Goal: Task Accomplishment & Management: Use online tool/utility

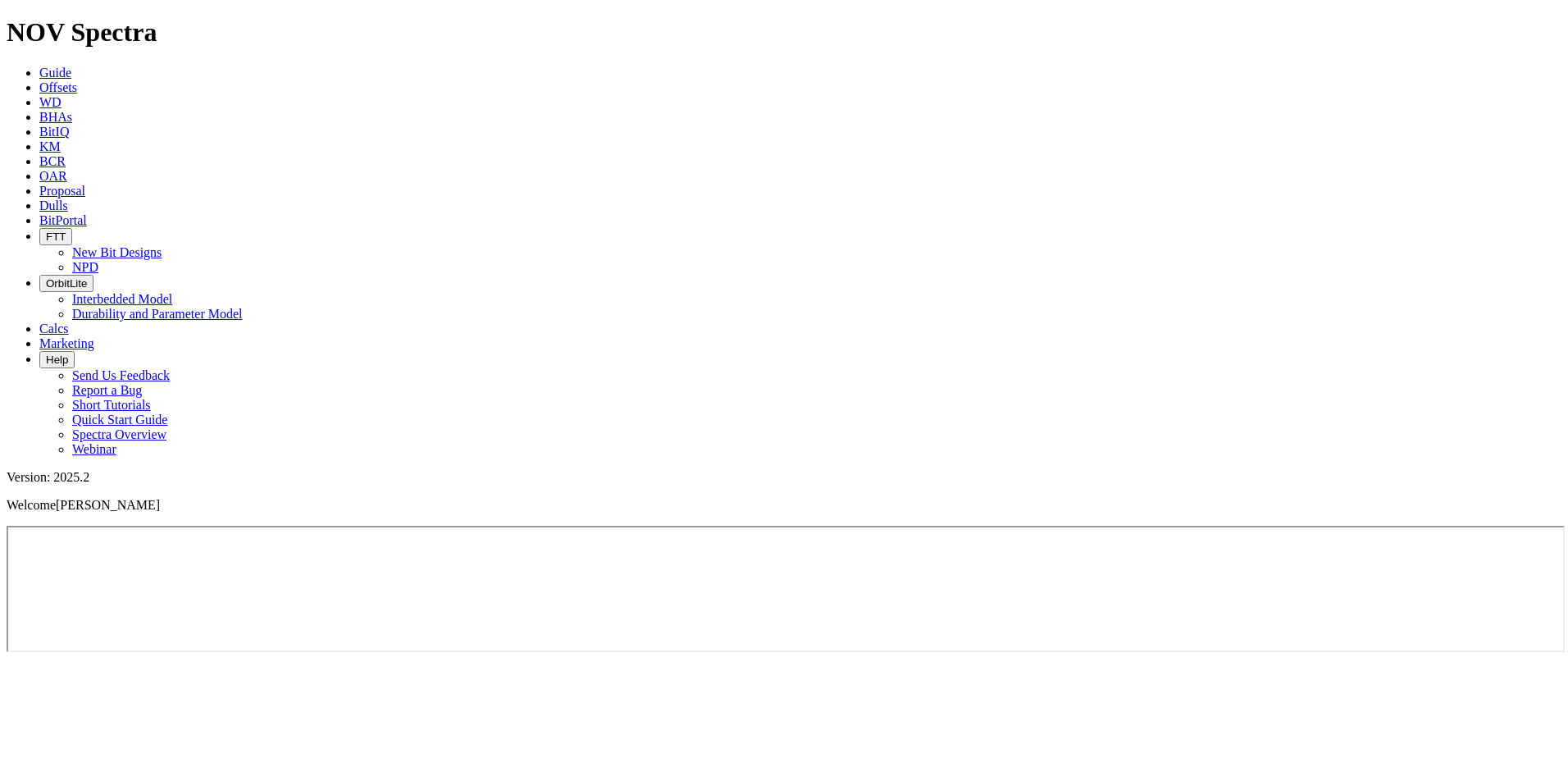
click at [72, 110] on span "BHAs" at bounding box center [56, 117] width 33 height 14
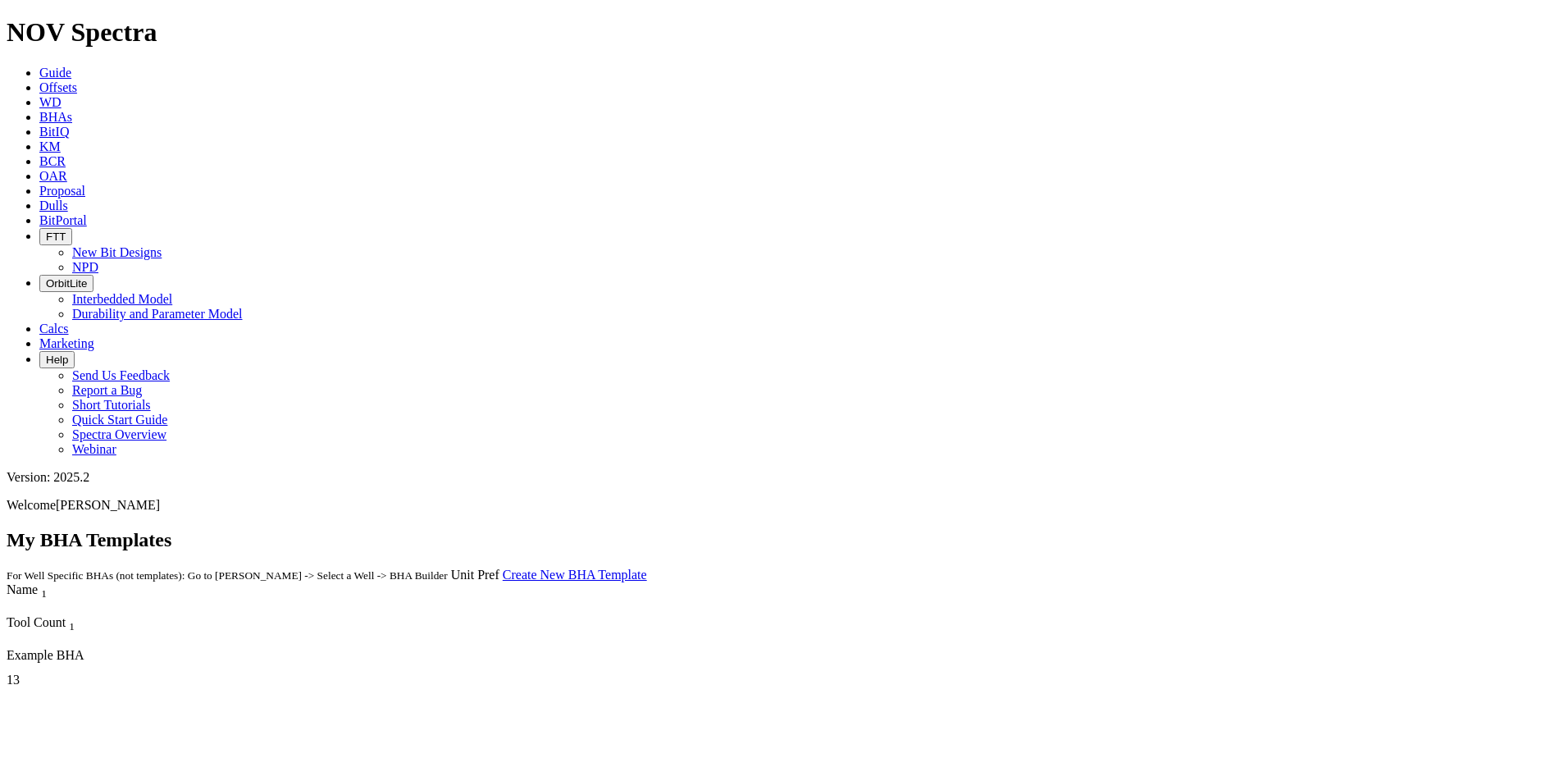
click at [39, 66] on icon at bounding box center [39, 73] width 0 height 14
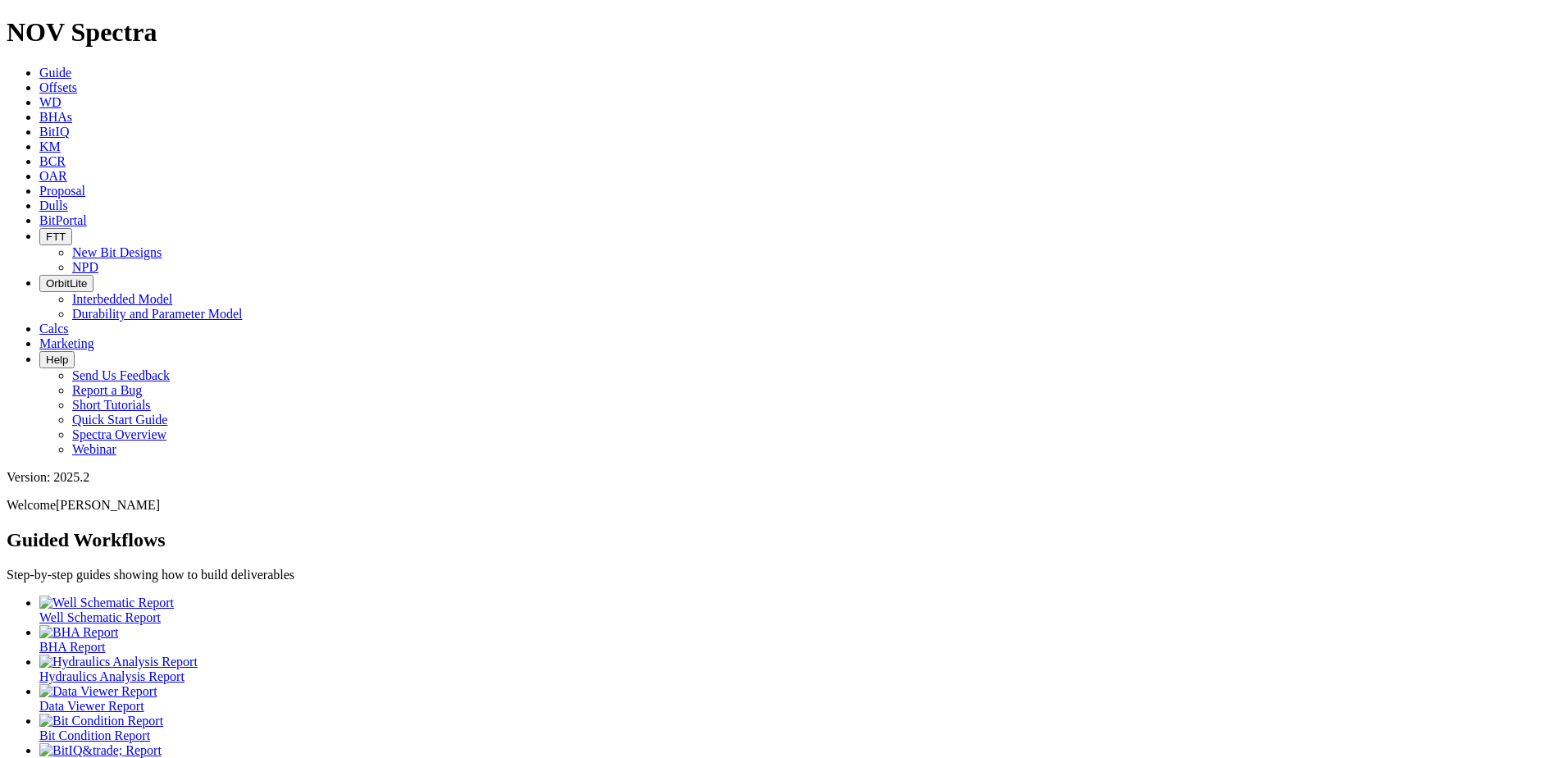
click at [79, 596] on div at bounding box center [800, 603] width 1522 height 15
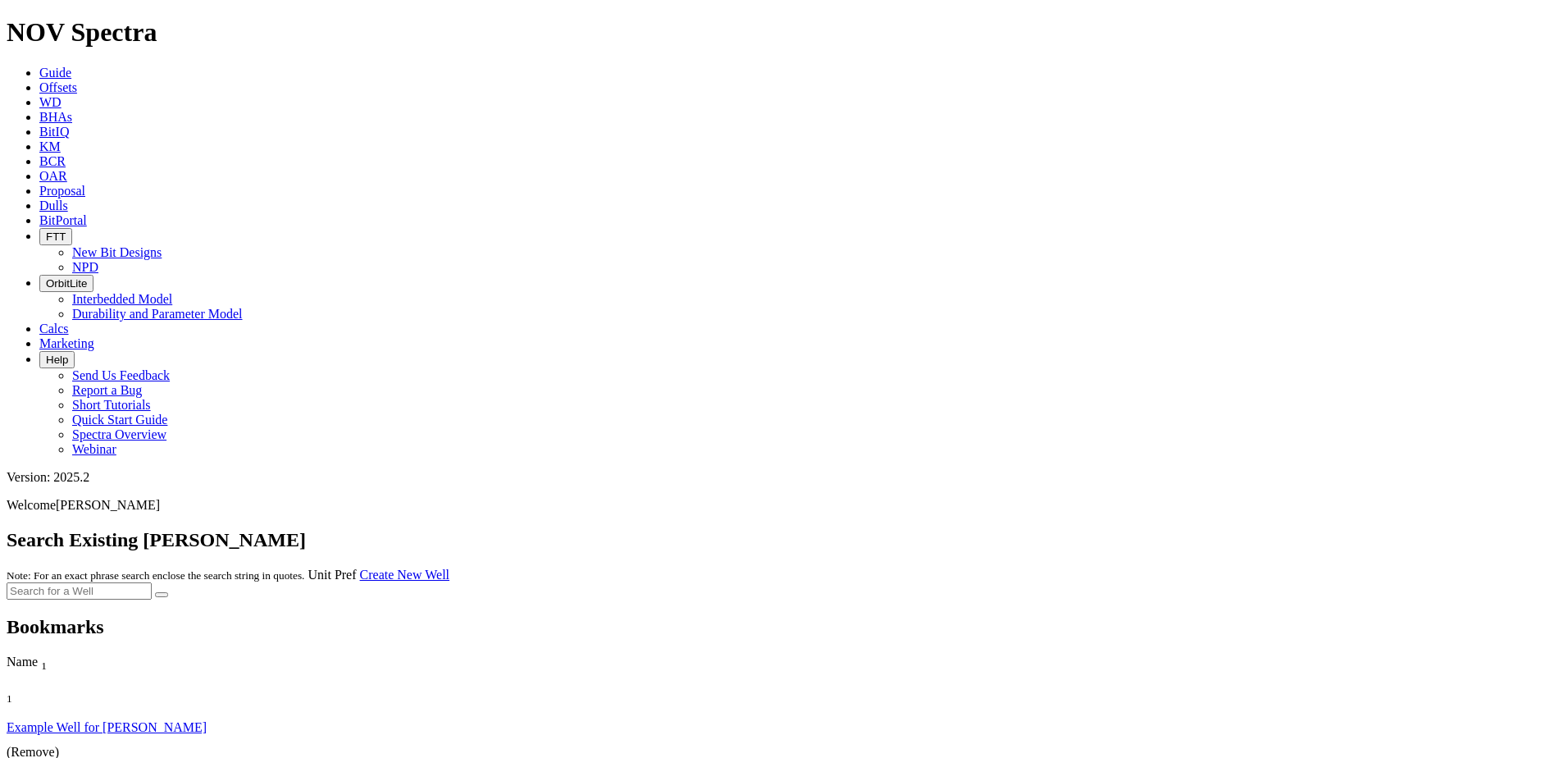
click at [117, 720] on link "Example Well for [PERSON_NAME]" at bounding box center [107, 727] width 200 height 14
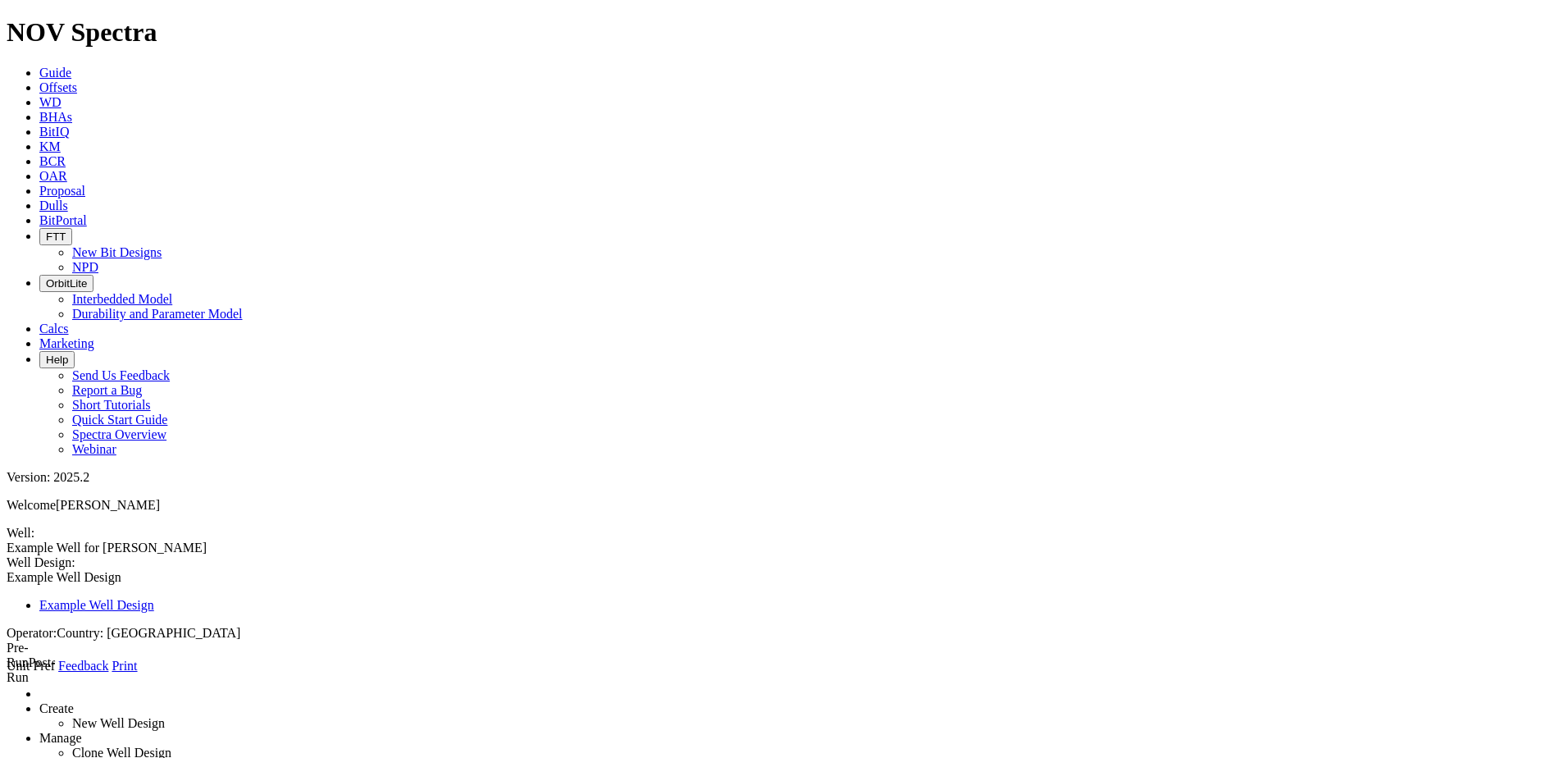
click at [74, 702] on link "Create" at bounding box center [56, 709] width 35 height 14
click at [141, 716] on link "New Well Design" at bounding box center [118, 723] width 93 height 14
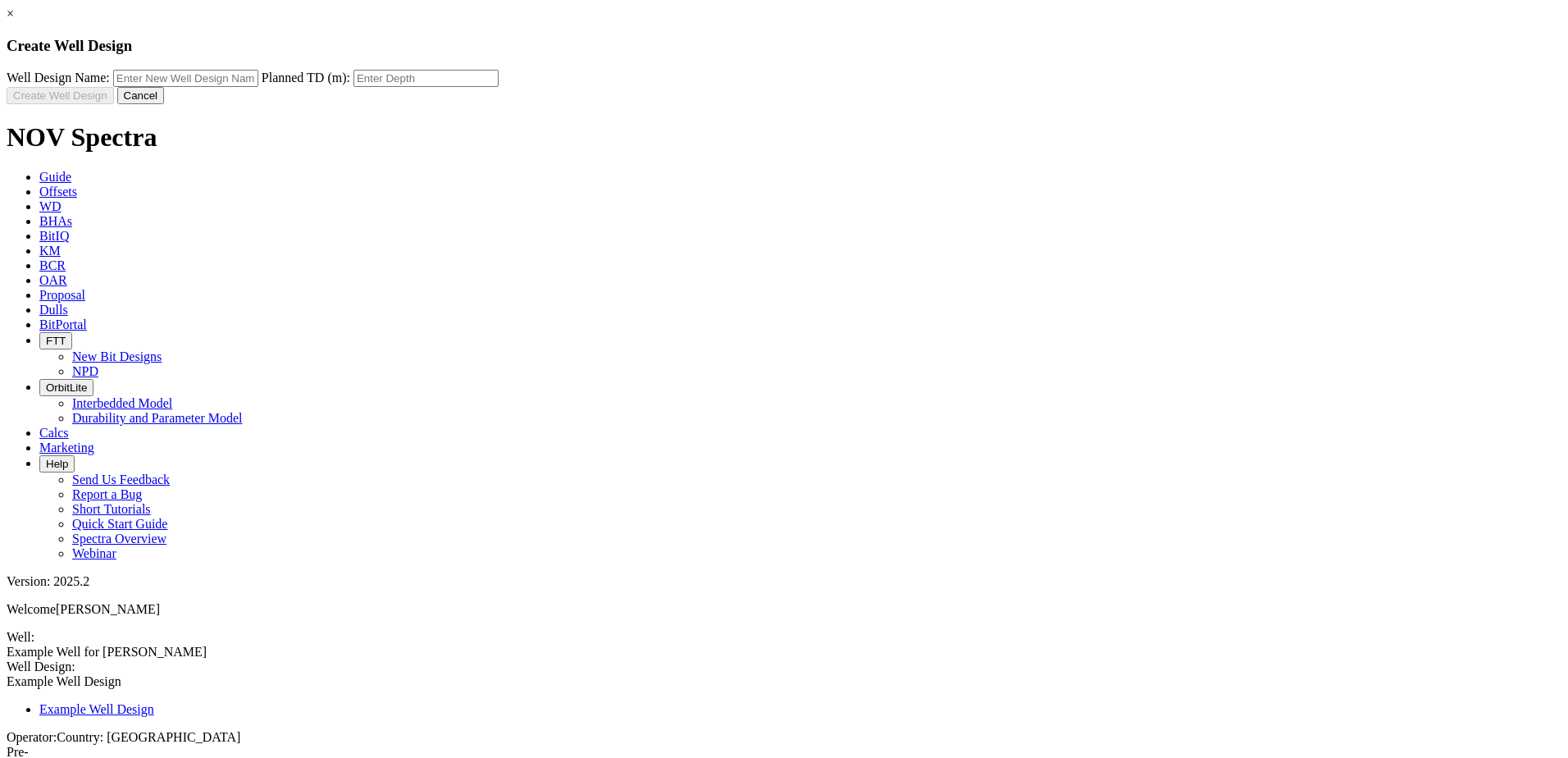
click at [259, 87] on input "text" at bounding box center [185, 78] width 145 height 17
type input "Slim NQN"
click at [498, 87] on input "text" at bounding box center [425, 78] width 145 height 17
type input "6500"
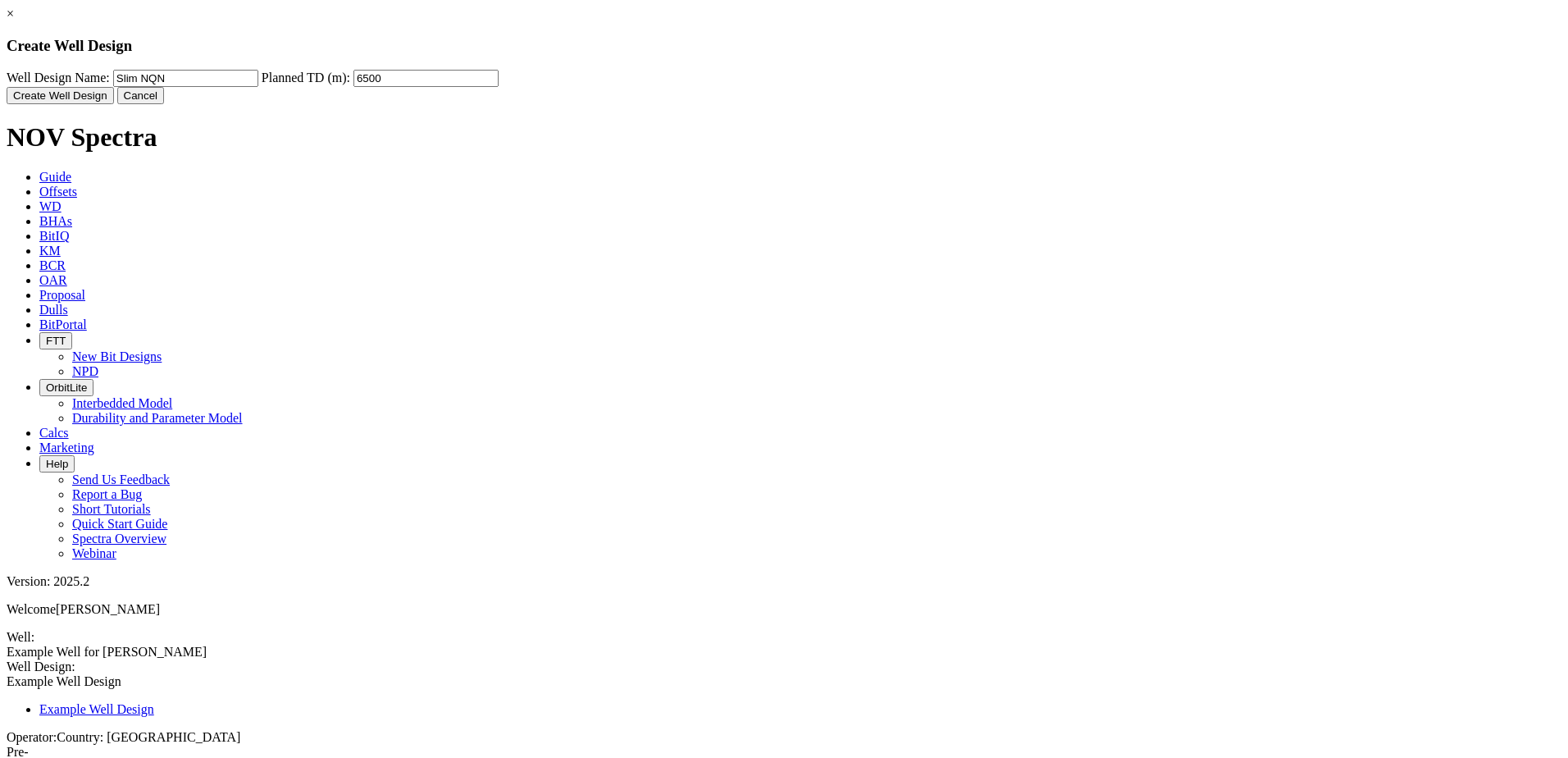
click at [114, 104] on button "Create Well Design" at bounding box center [61, 96] width 108 height 17
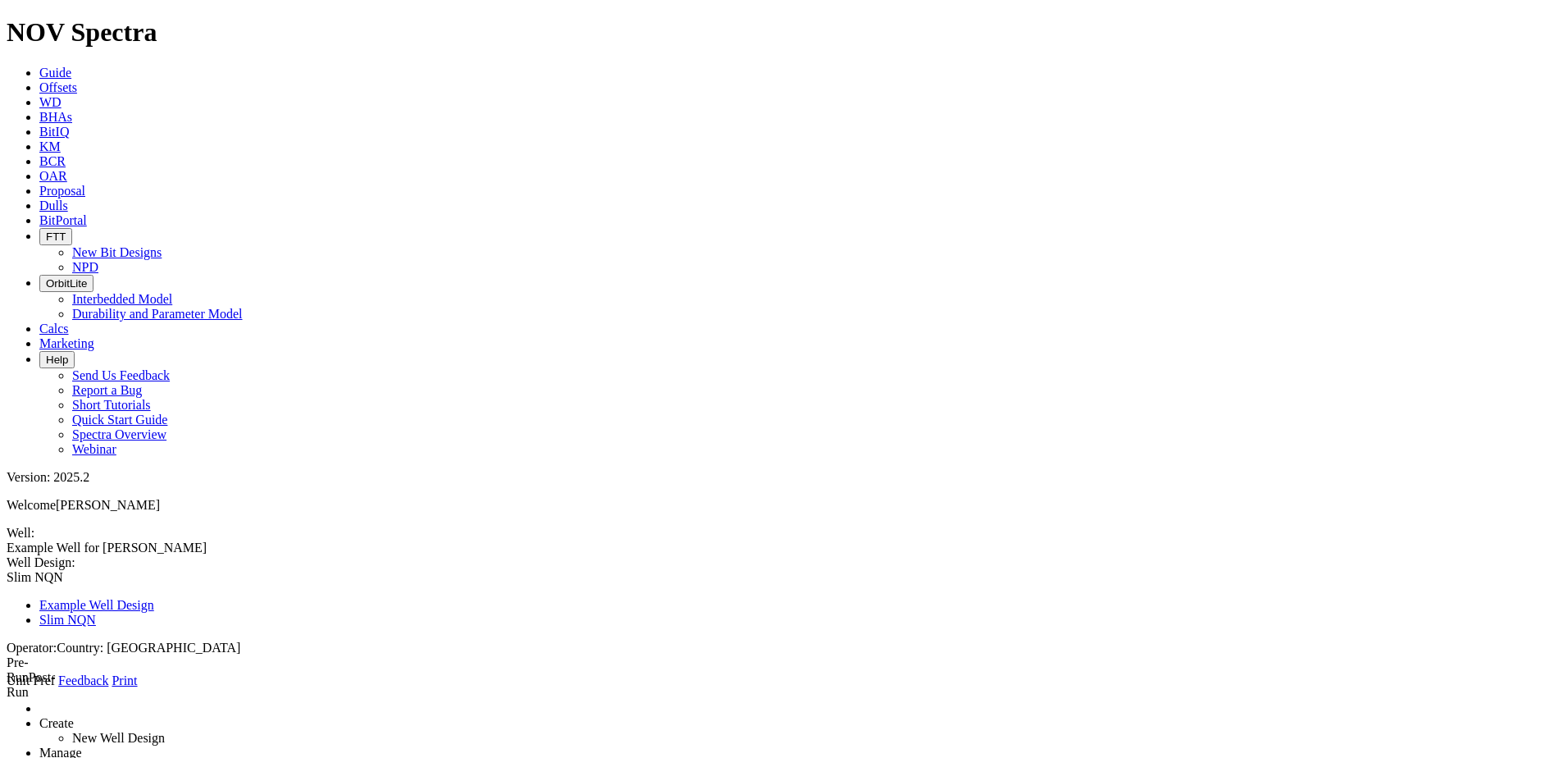
type input "New Formation"
select select "object:376"
type input "1317"
drag, startPoint x: 241, startPoint y: 295, endPoint x: 30, endPoint y: 260, distance: 213.9
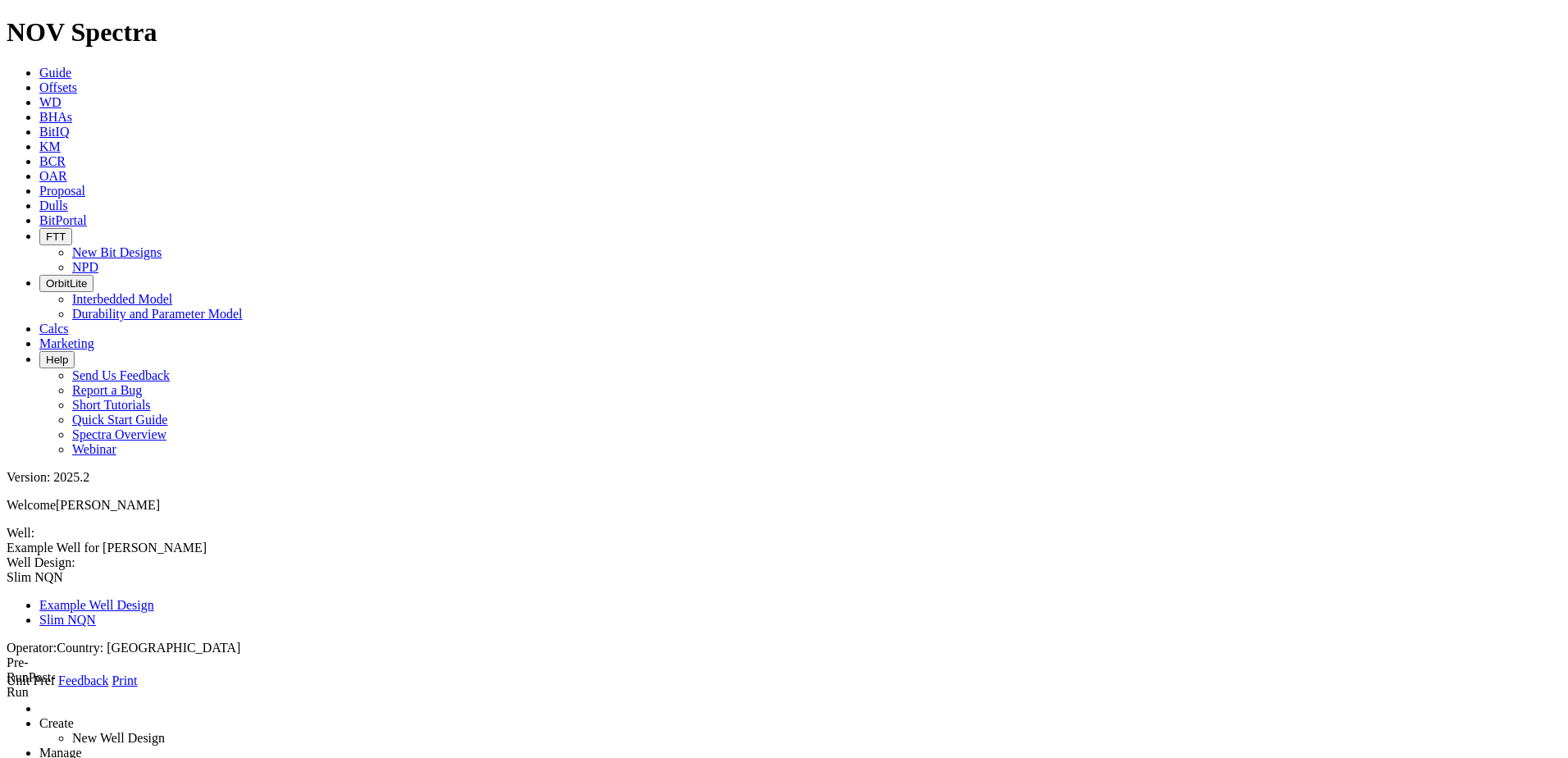
type input "Gr. [GEOGRAPHIC_DATA]"
select select "object:368"
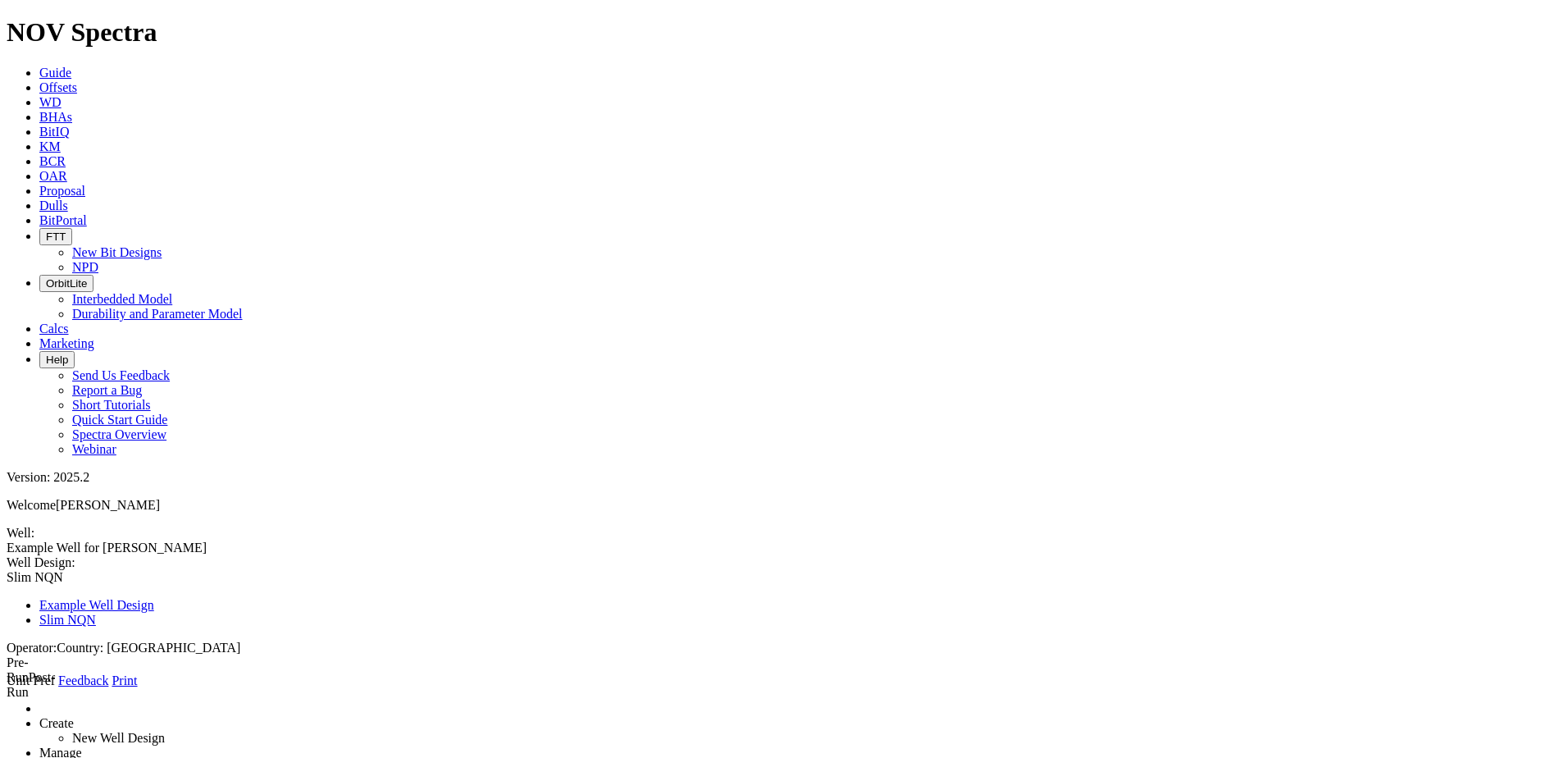
drag, startPoint x: 435, startPoint y: 379, endPoint x: 336, endPoint y: 377, distance: 99.0
drag, startPoint x: 436, startPoint y: 375, endPoint x: 355, endPoint y: 377, distance: 81.0
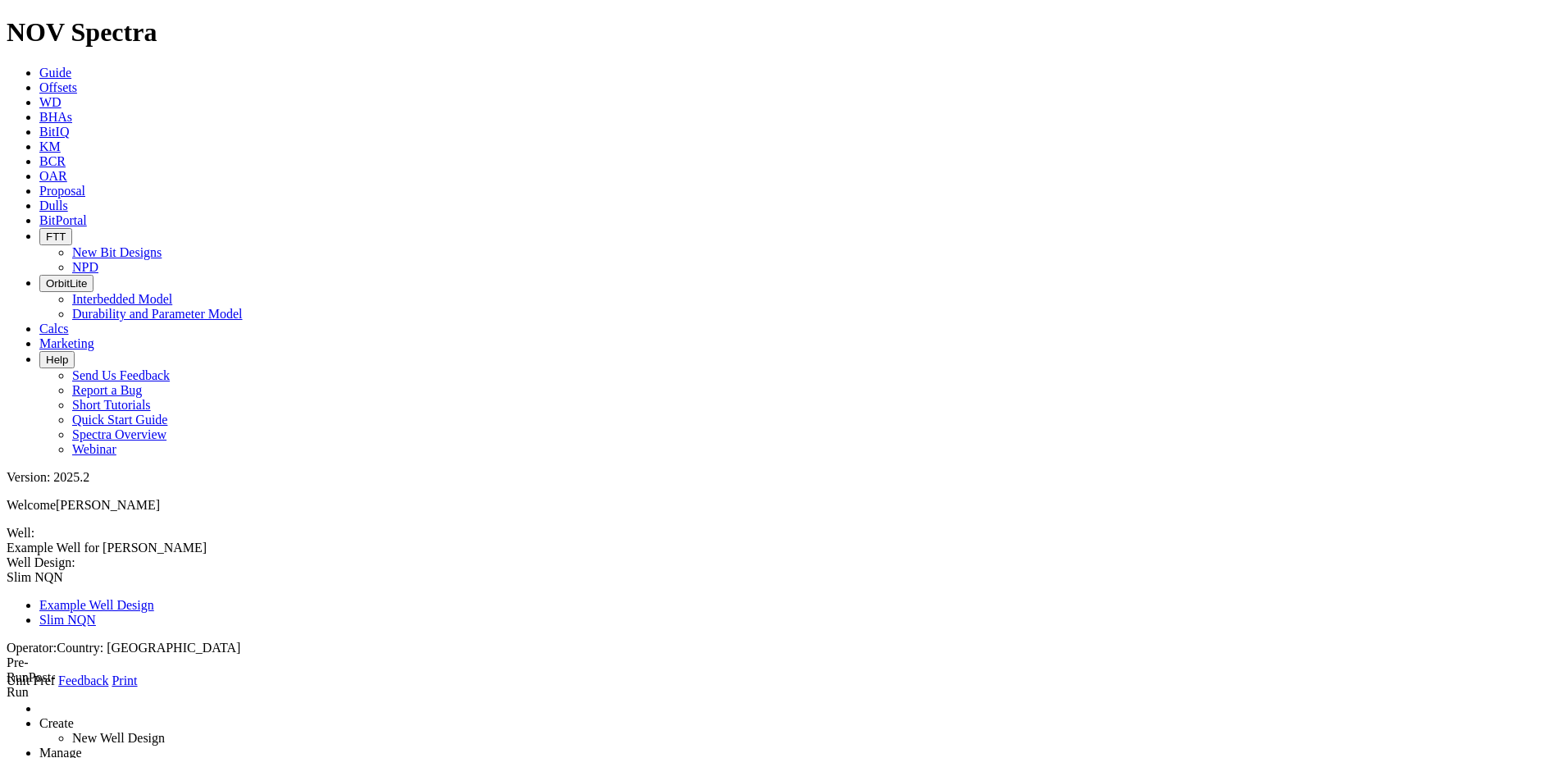
type input "0"
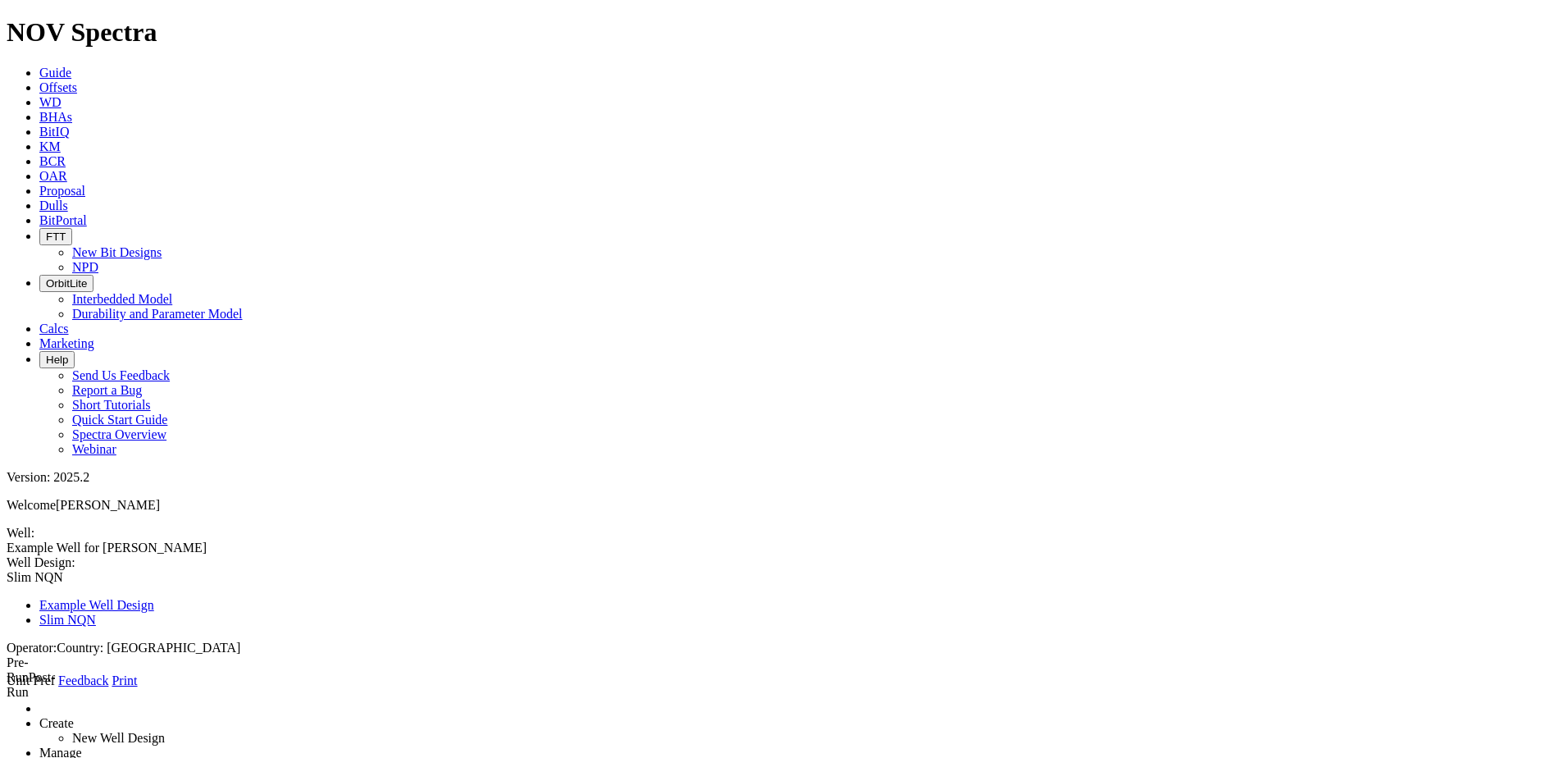
drag, startPoint x: 386, startPoint y: 417, endPoint x: 361, endPoint y: 472, distance: 60.4
select select "object:412"
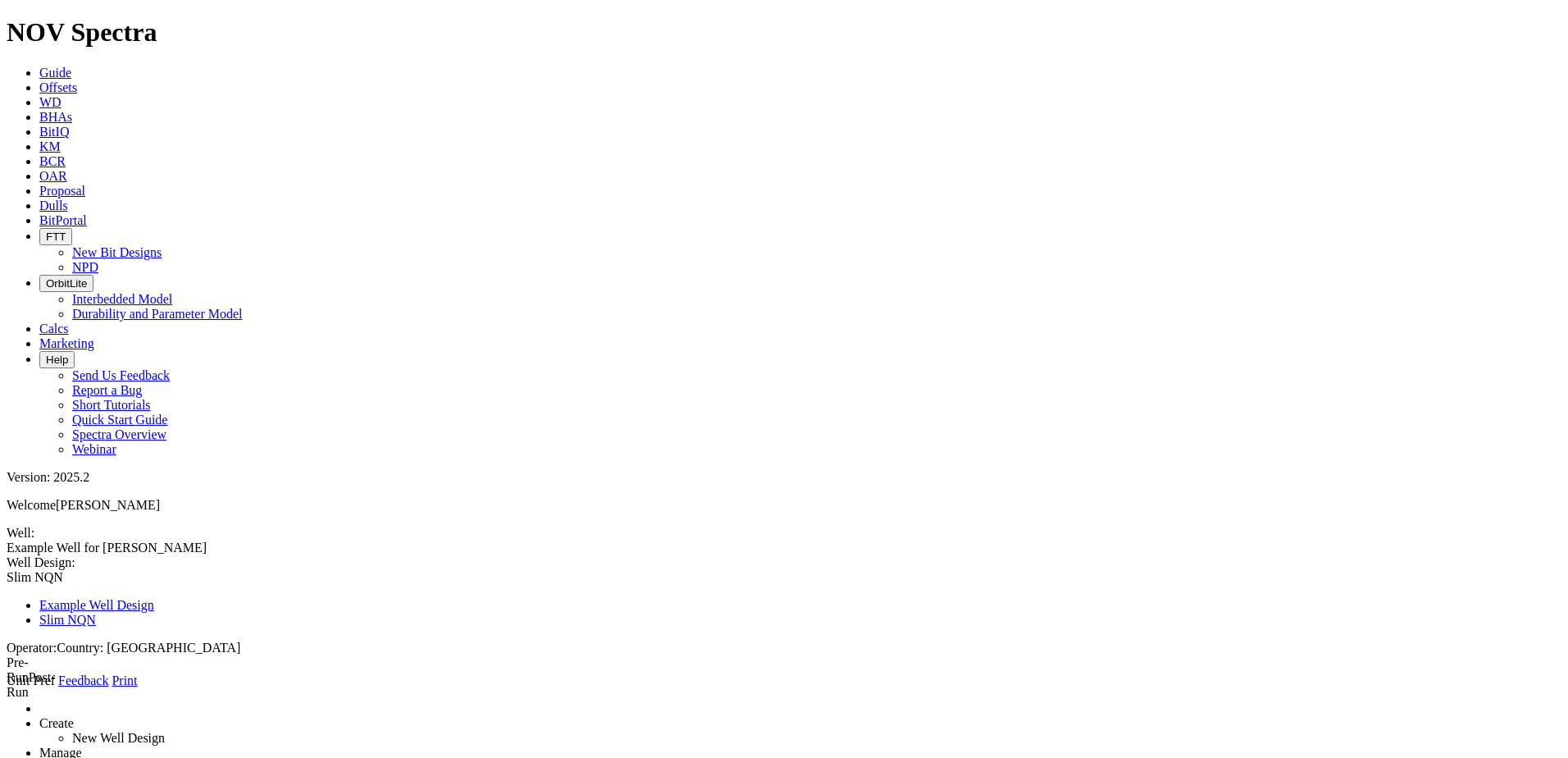
select select "?"
type input "Gr. [GEOGRAPHIC_DATA]"
select select "object:412"
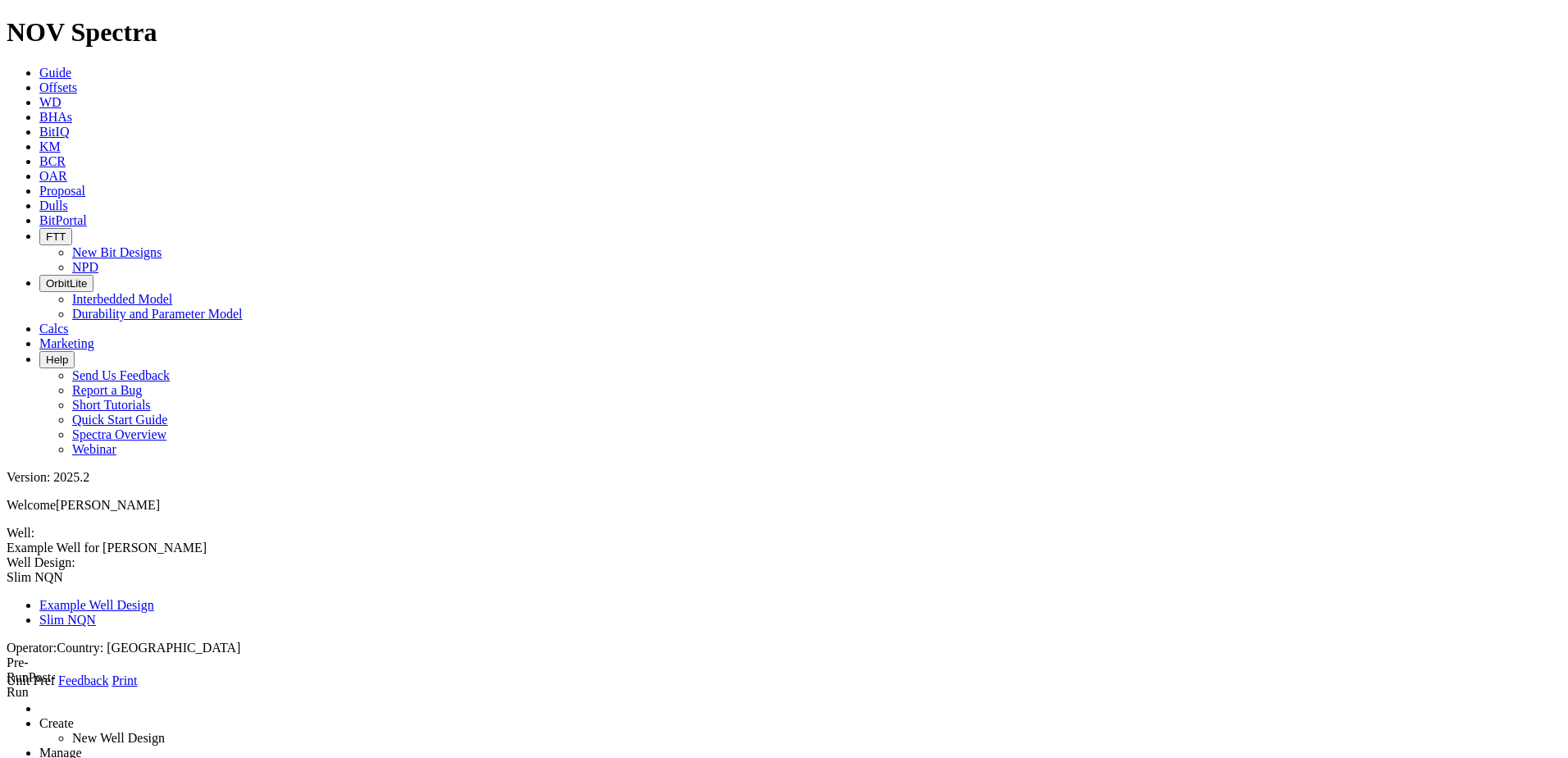
select select "object:368"
drag, startPoint x: 401, startPoint y: 373, endPoint x: 371, endPoint y: 372, distance: 30.0
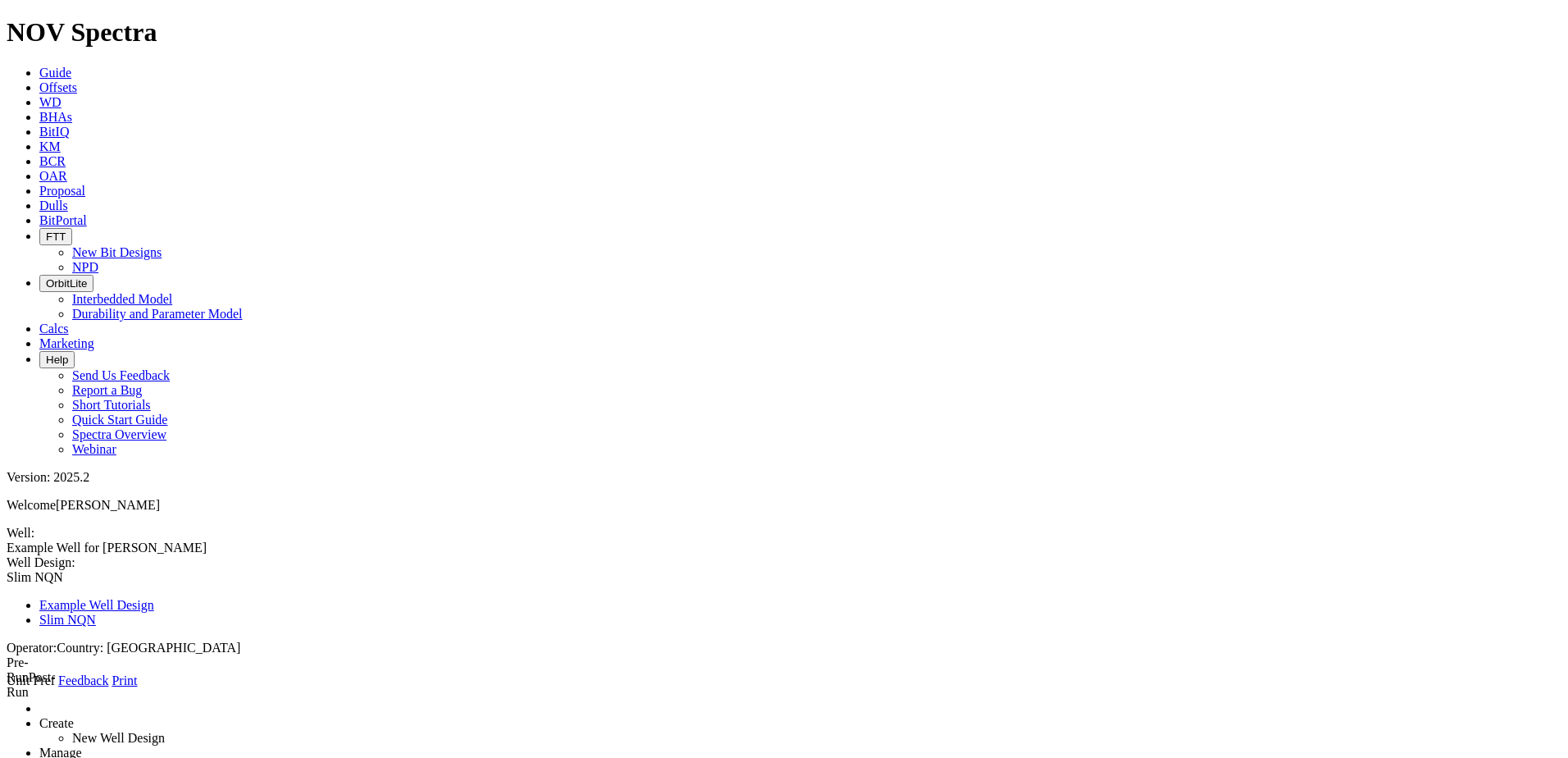
type input "0"
type input "Gr. [GEOGRAPHIC_DATA]"
select select "object:412"
select select "object:368"
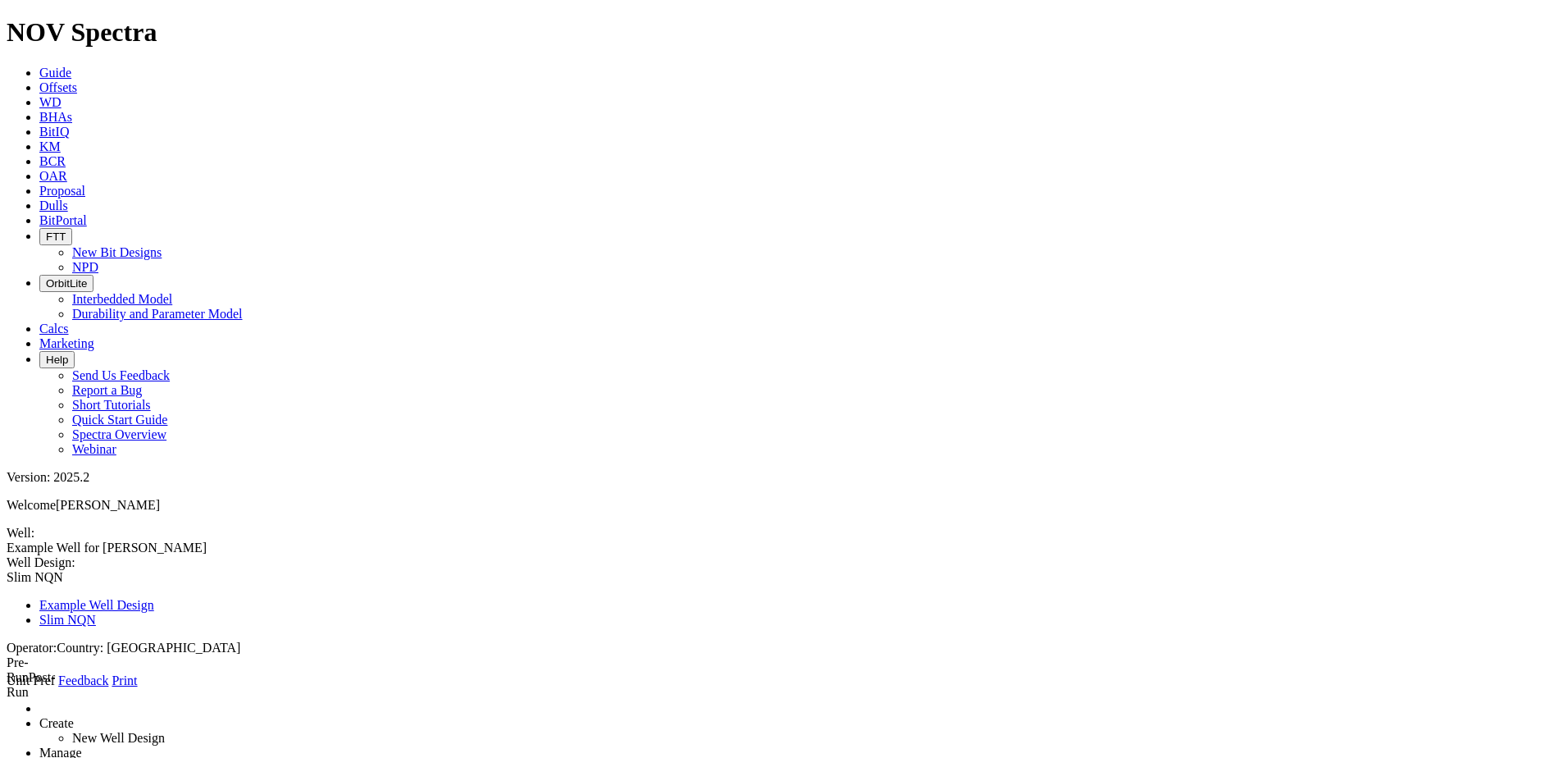
type input "0"
type input "New Formation"
select select "object:376"
type input "822"
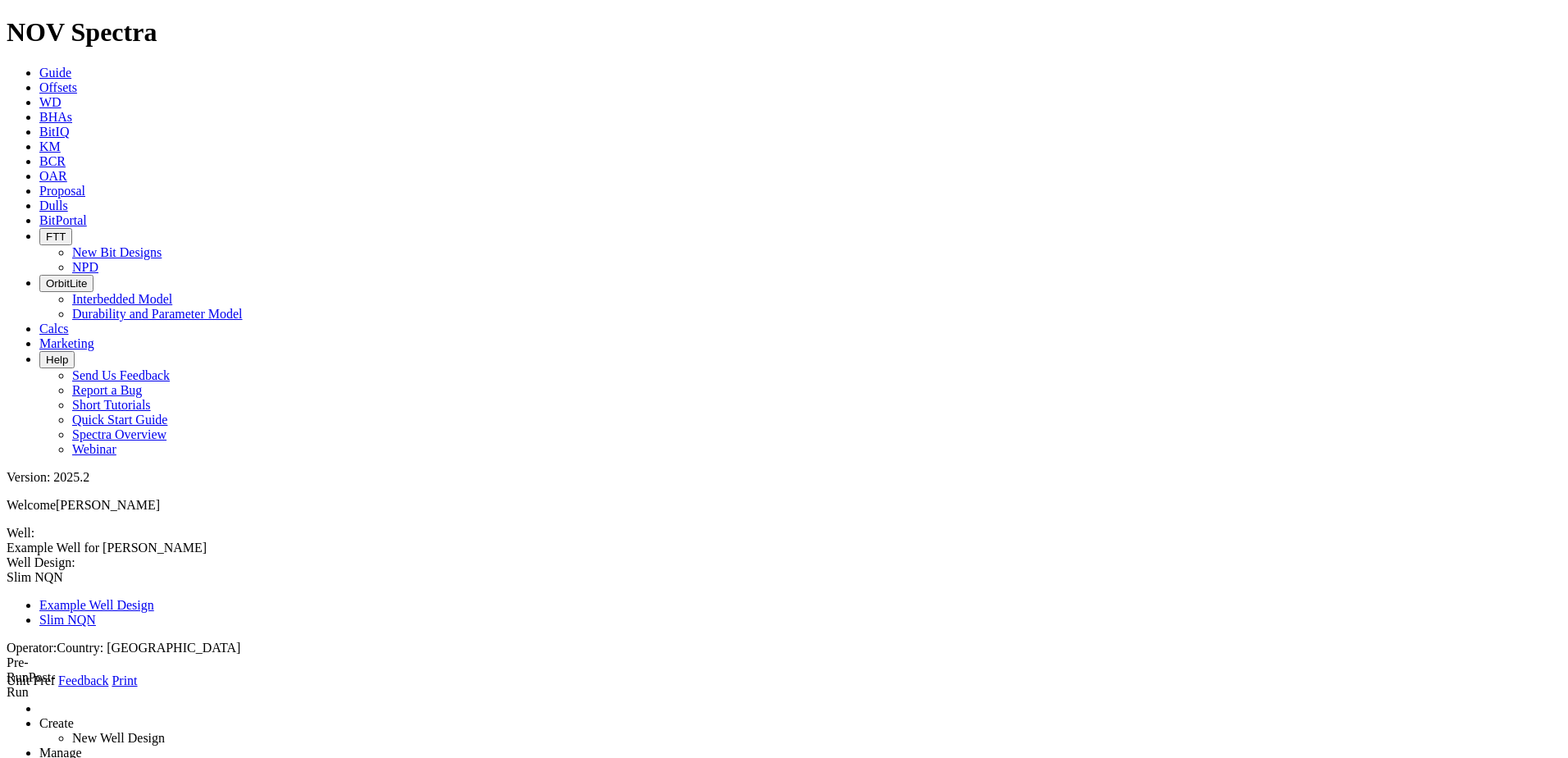
drag, startPoint x: 318, startPoint y: 304, endPoint x: 17, endPoint y: 295, distance: 301.1
type input "Rayoso"
select select "object:370"
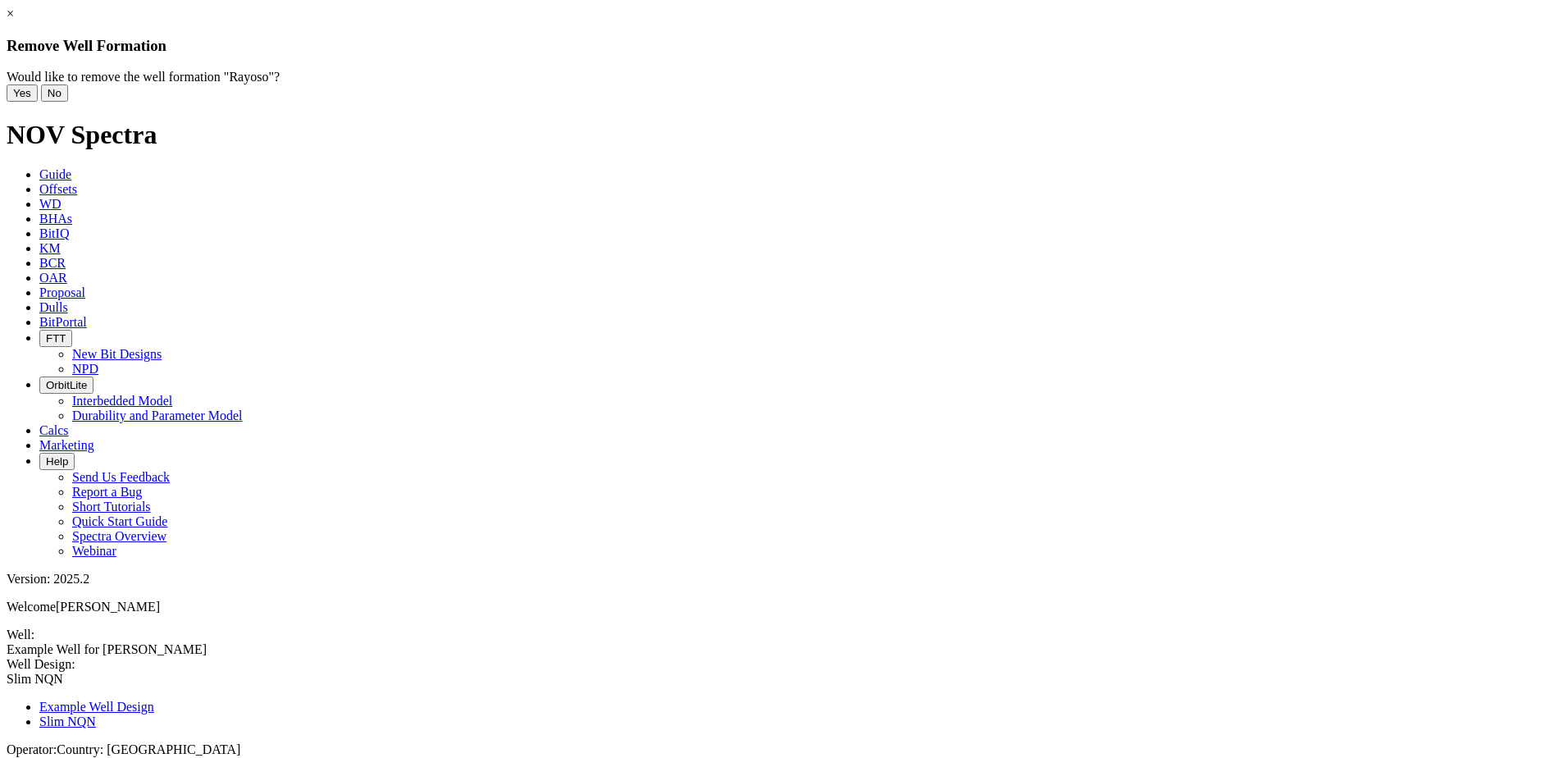
click at [37, 102] on button "Yes" at bounding box center [23, 93] width 31 height 17
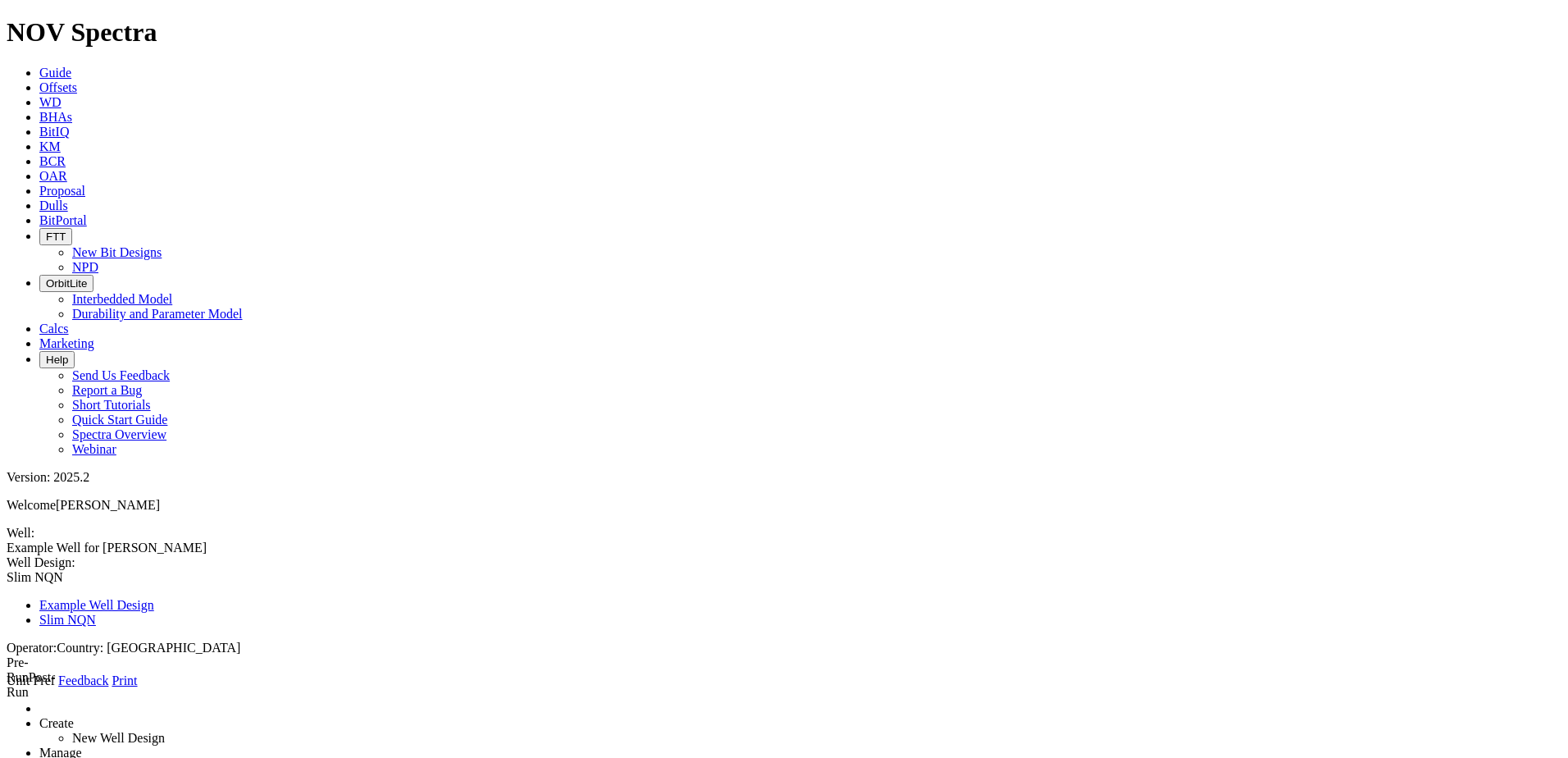
type input "New Formation"
select select "object:376"
type input "788"
drag, startPoint x: 316, startPoint y: 303, endPoint x: 29, endPoint y: 280, distance: 287.9
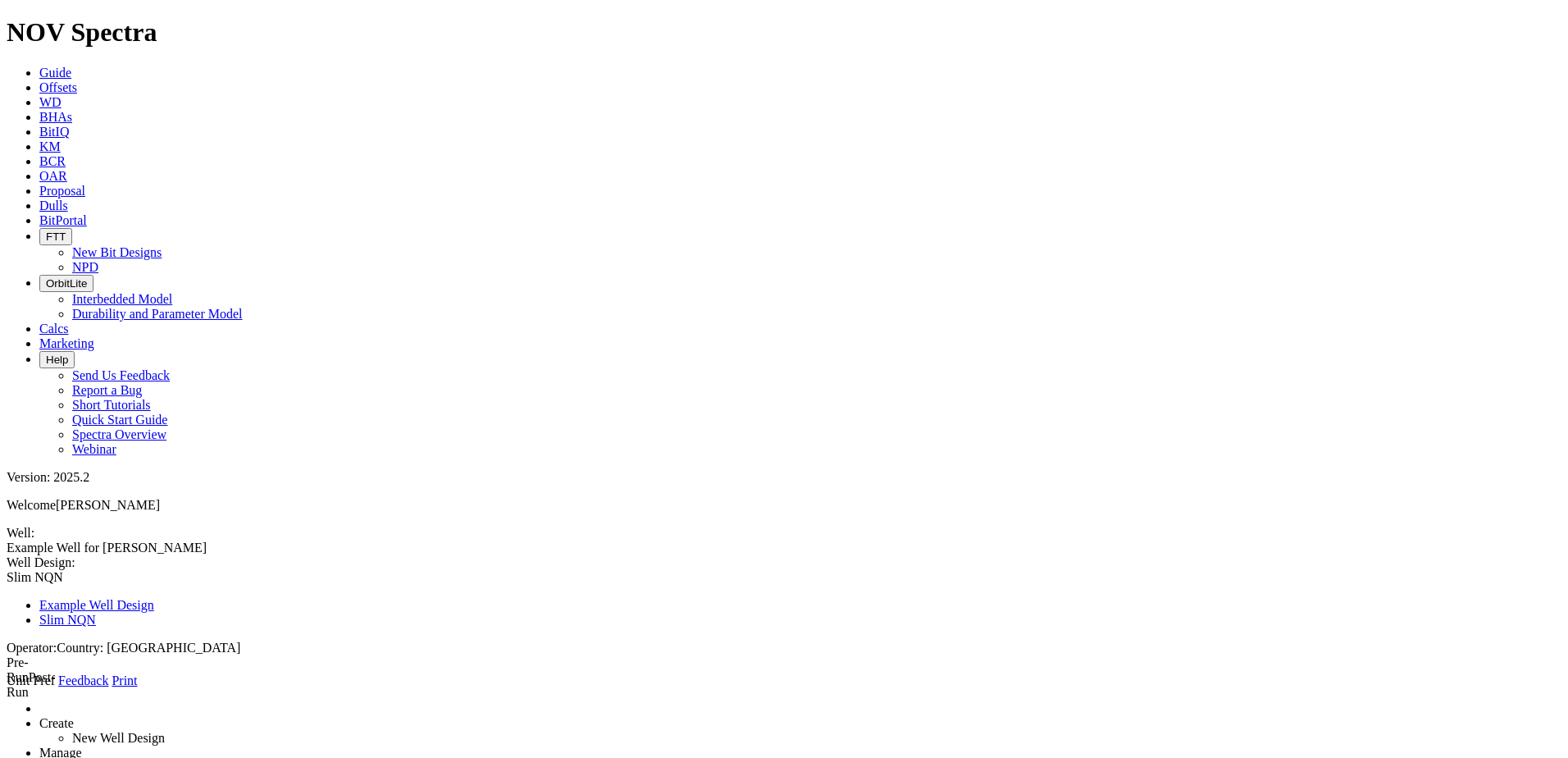
type input "Rayoso"
select select "object:370"
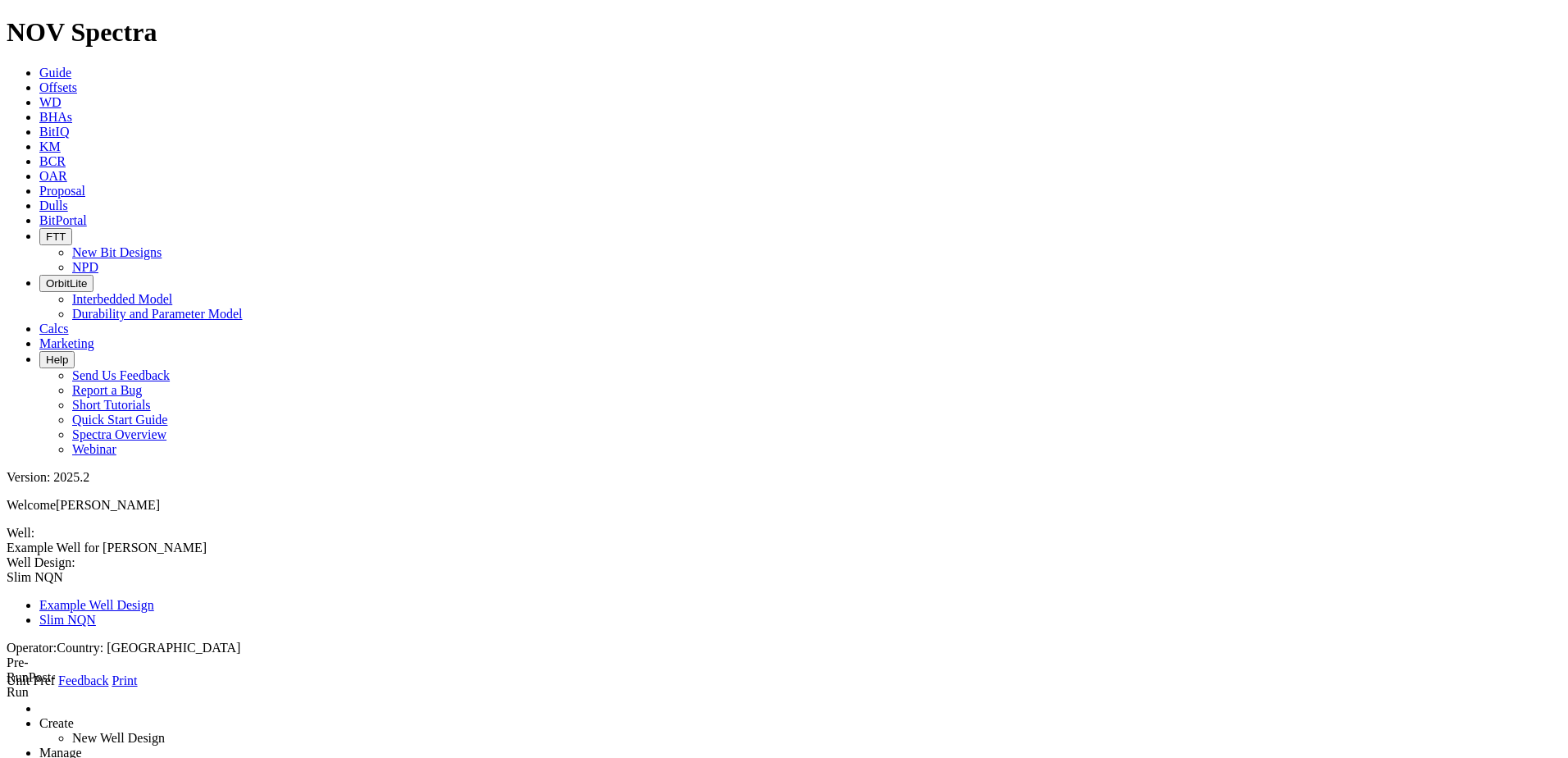
drag, startPoint x: 431, startPoint y: 201, endPoint x: 459, endPoint y: 241, distance: 48.8
drag, startPoint x: 412, startPoint y: 373, endPoint x: 335, endPoint y: 362, distance: 77.8
type input "700"
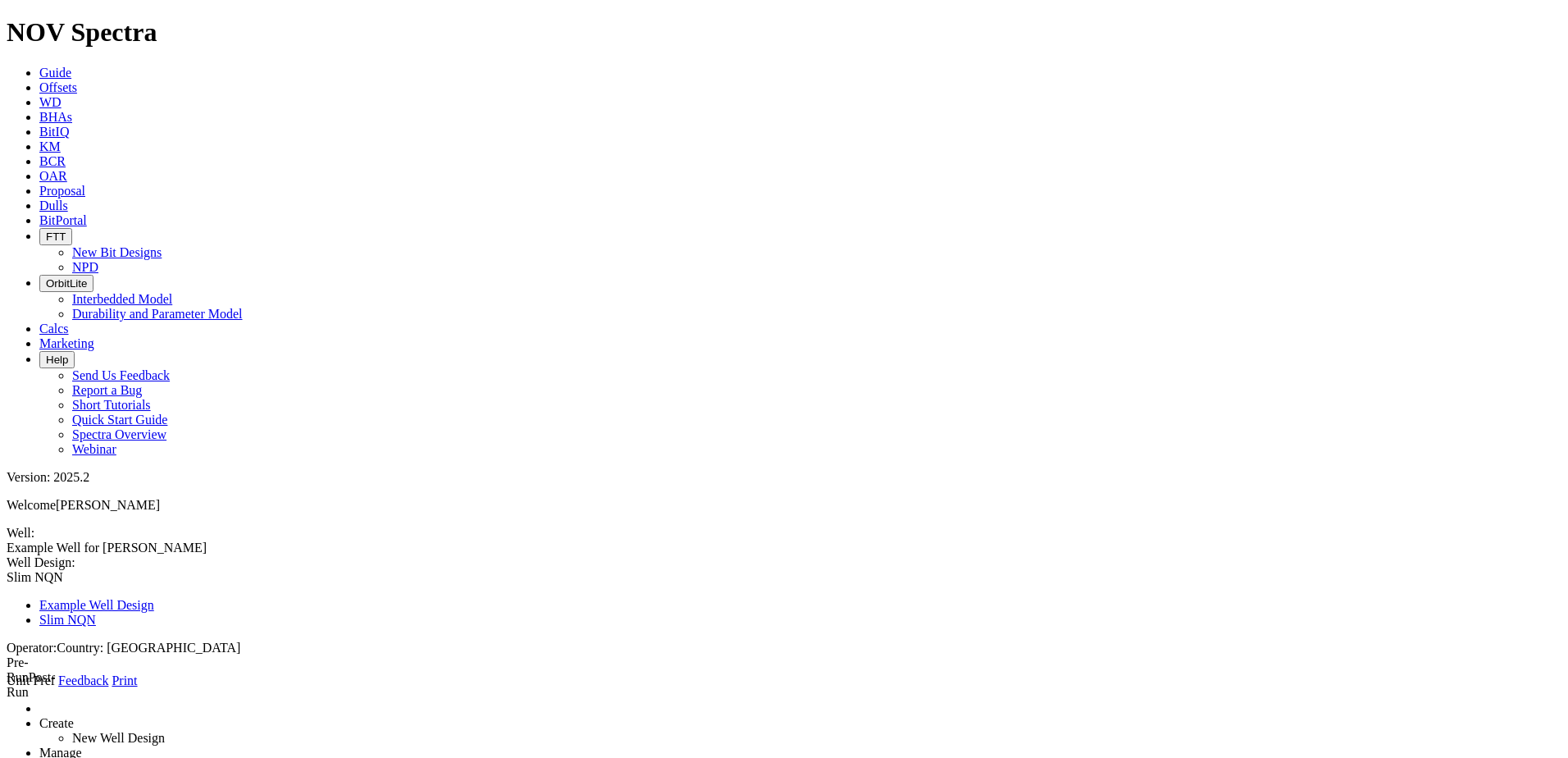
type input "New Formation"
select select "object:376"
type input "1407"
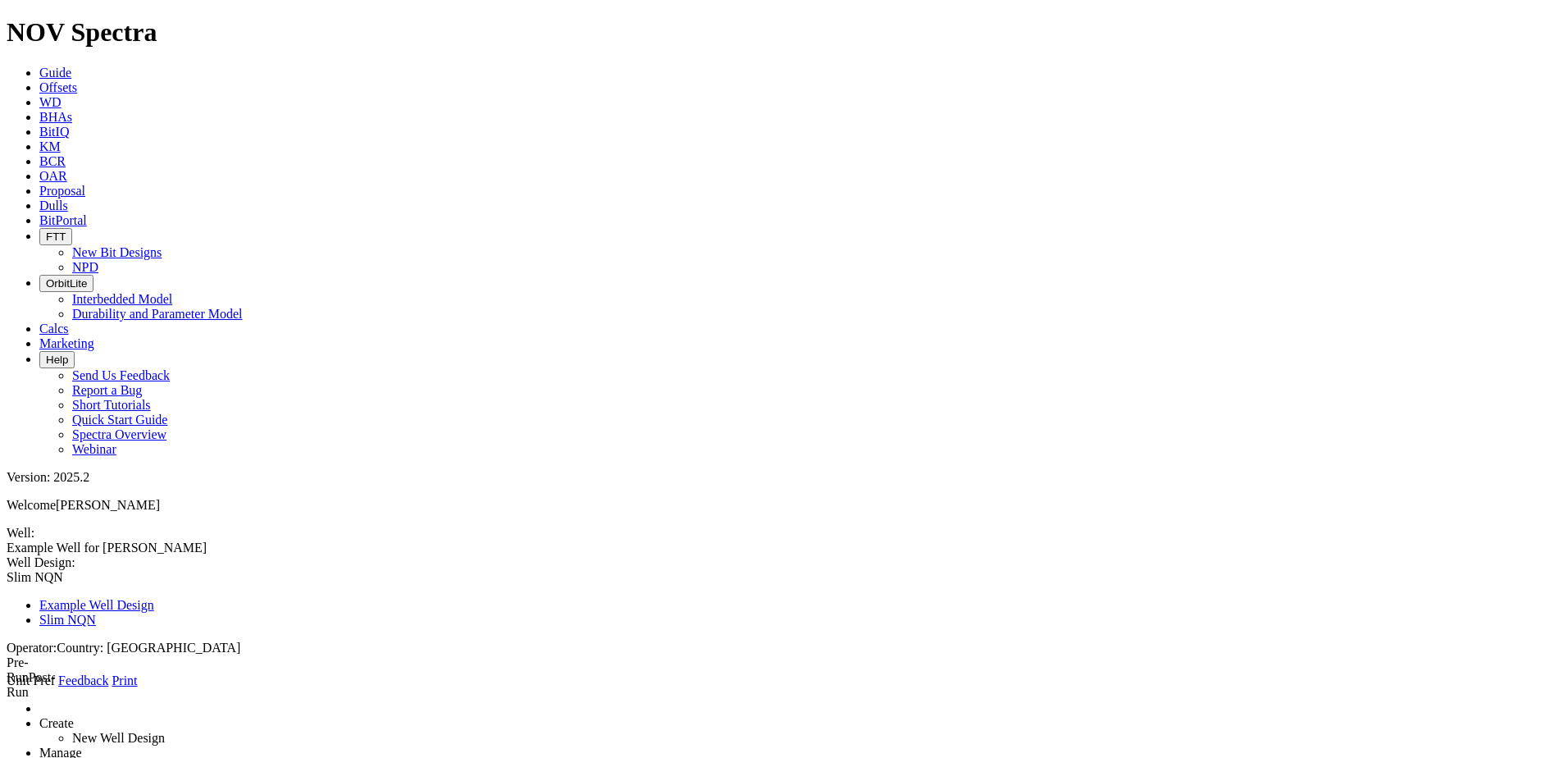
drag, startPoint x: 336, startPoint y: 310, endPoint x: -11, endPoint y: 315, distance: 347.0
type input "Centenario"
select select "object:368"
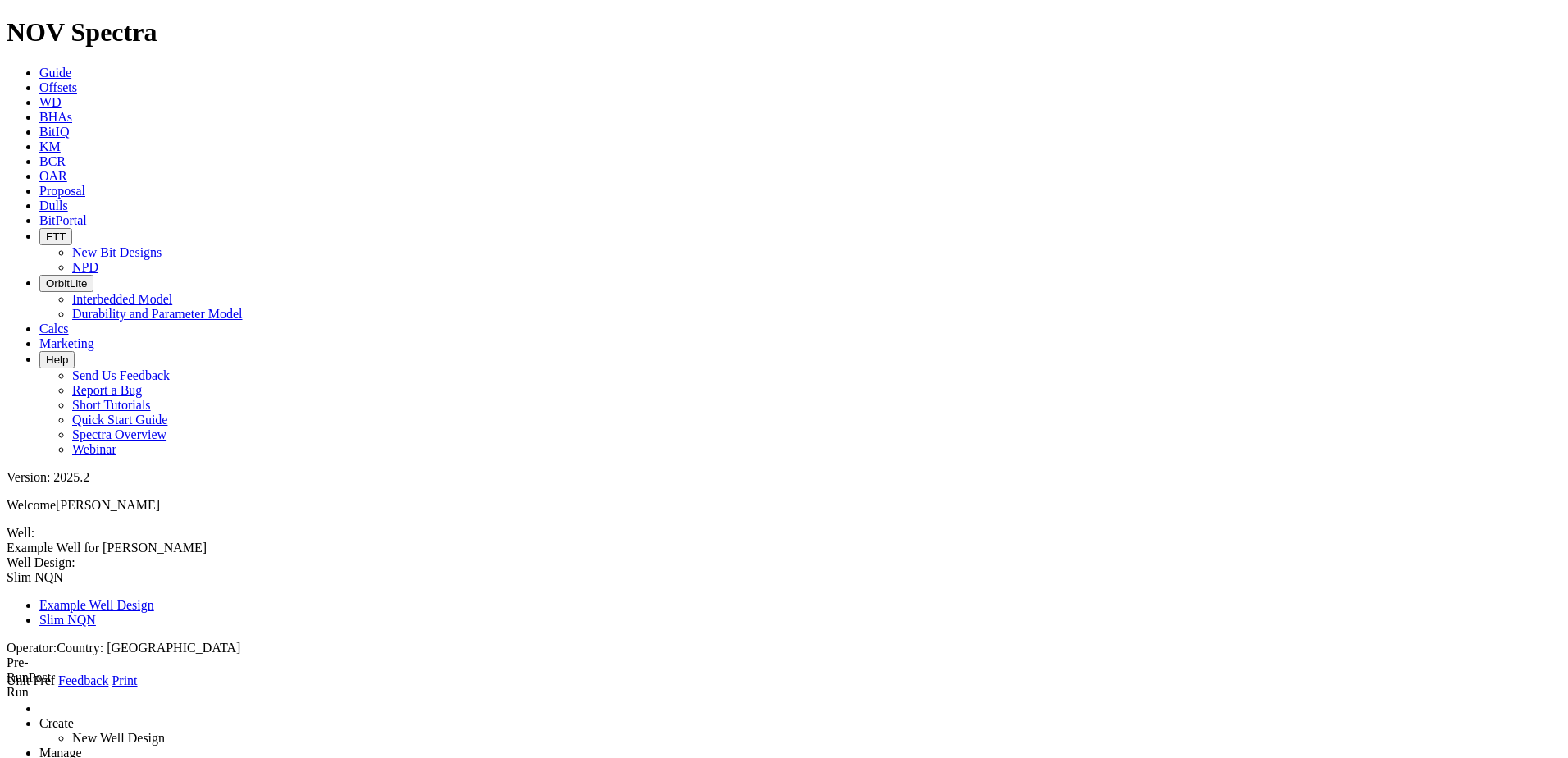
select select "object:412"
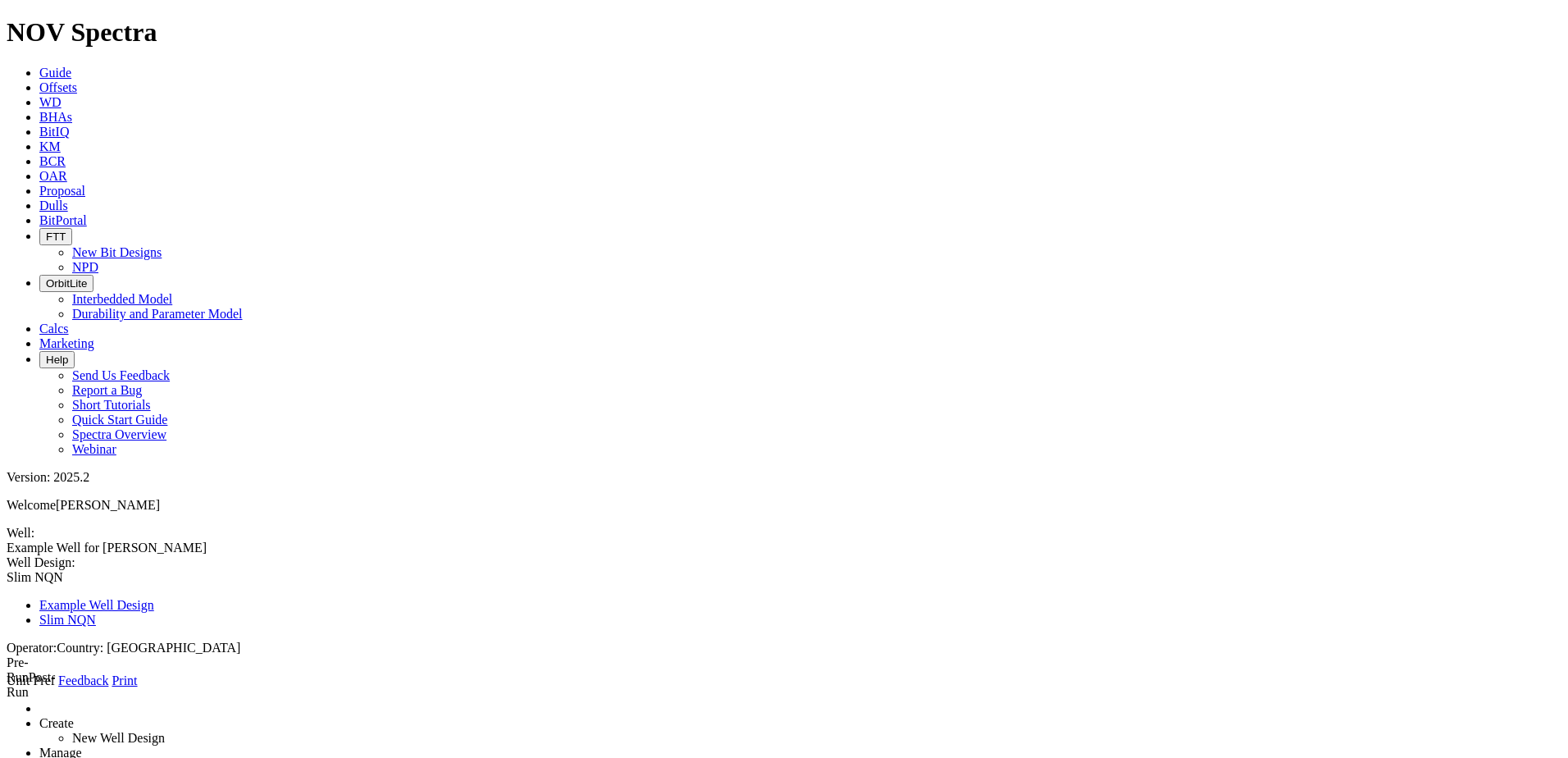
type input "Centenario"
select select "object:412"
select select "object:368"
drag, startPoint x: 422, startPoint y: 367, endPoint x: 326, endPoint y: 370, distance: 96.0
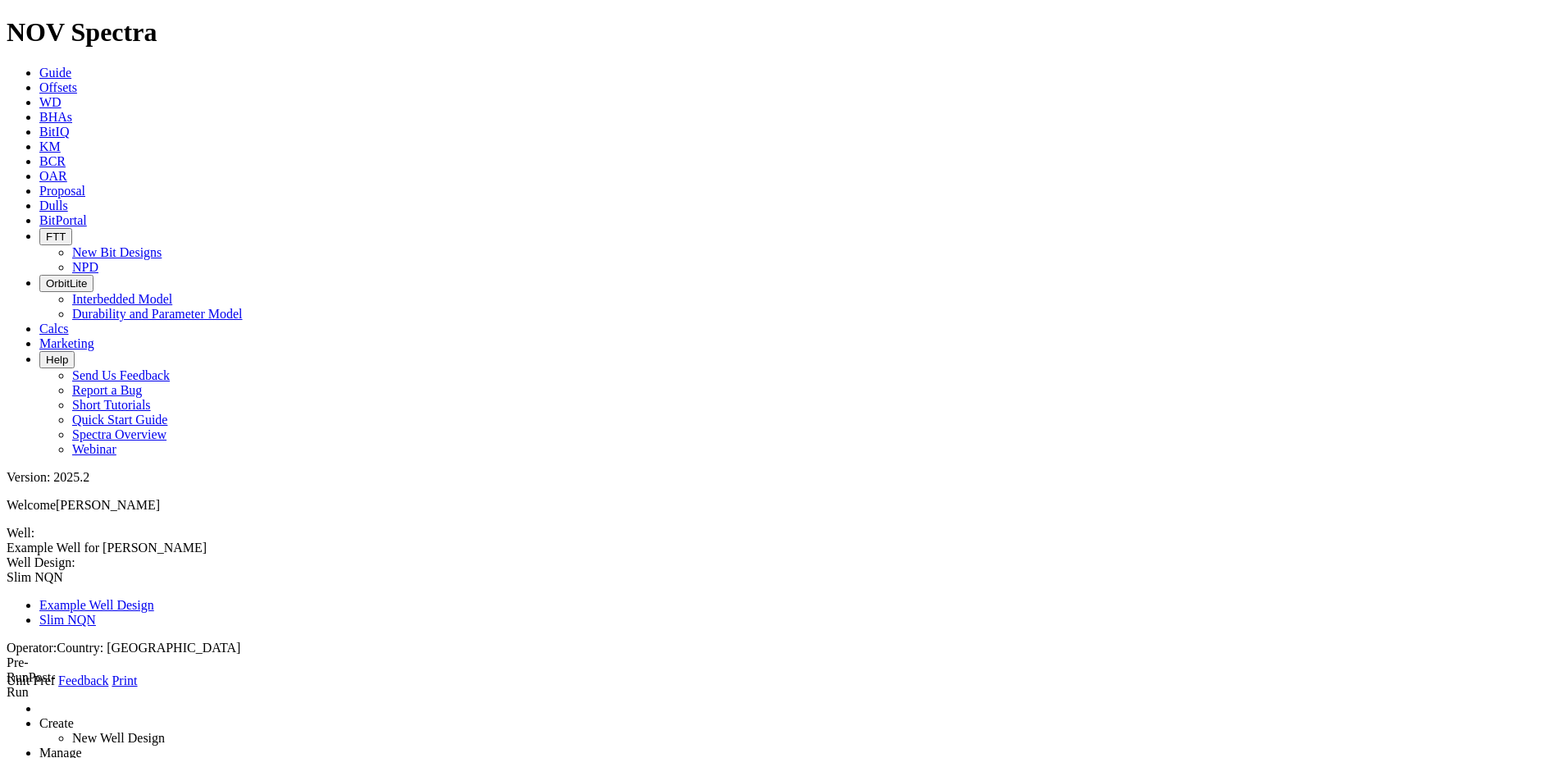
type input "900"
type input "New Formation"
select select "object:376"
type input "1970"
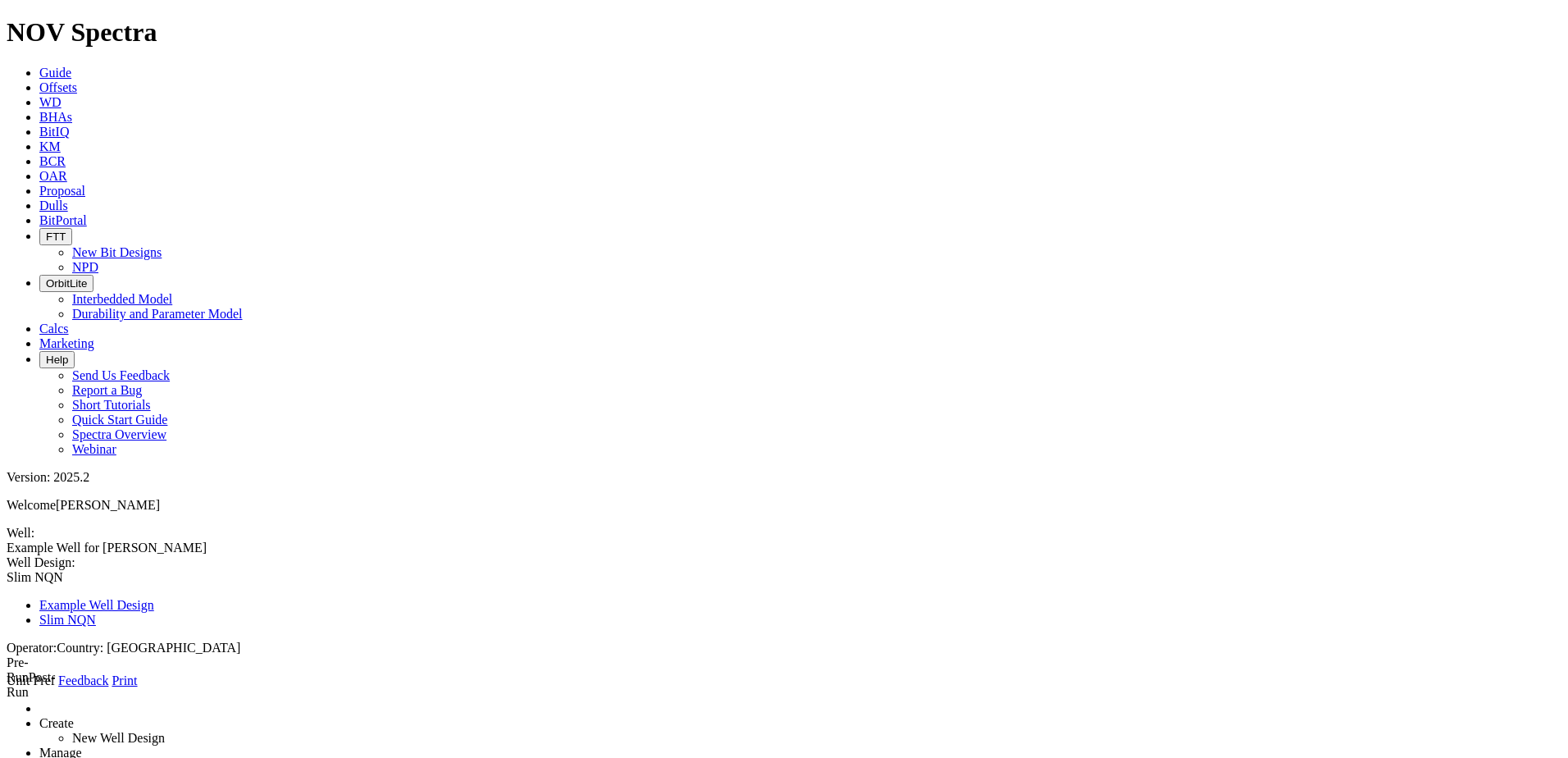
drag, startPoint x: 324, startPoint y: 299, endPoint x: -131, endPoint y: 303, distance: 455.0
type input "Mulichinco"
select select "object:368"
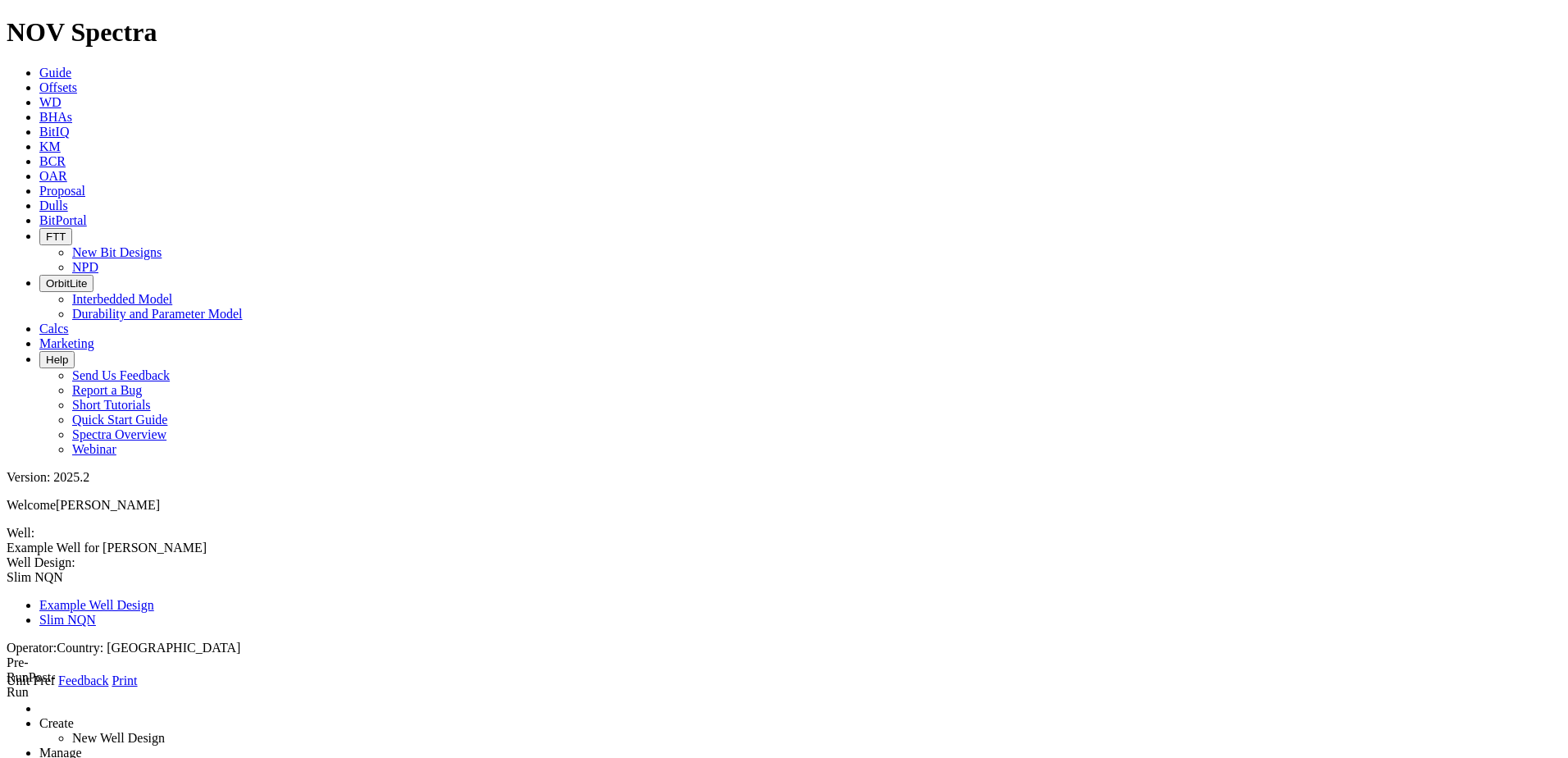
drag, startPoint x: 433, startPoint y: 376, endPoint x: 295, endPoint y: 377, distance: 138.0
type input "2"
type input "1900"
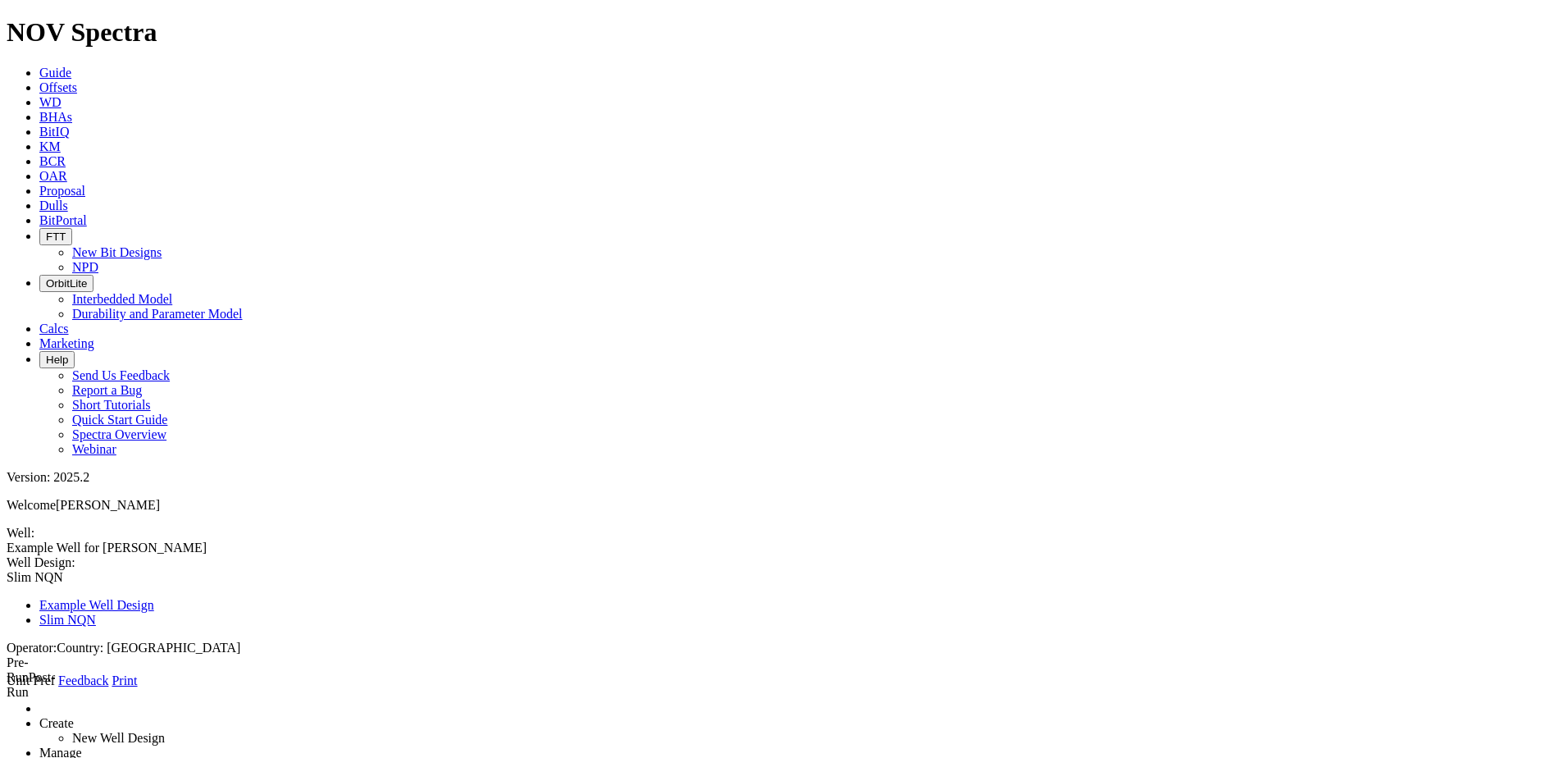
select select "?"
type input "Gr. [GEOGRAPHIC_DATA]"
select select "object:412"
select select "object:368"
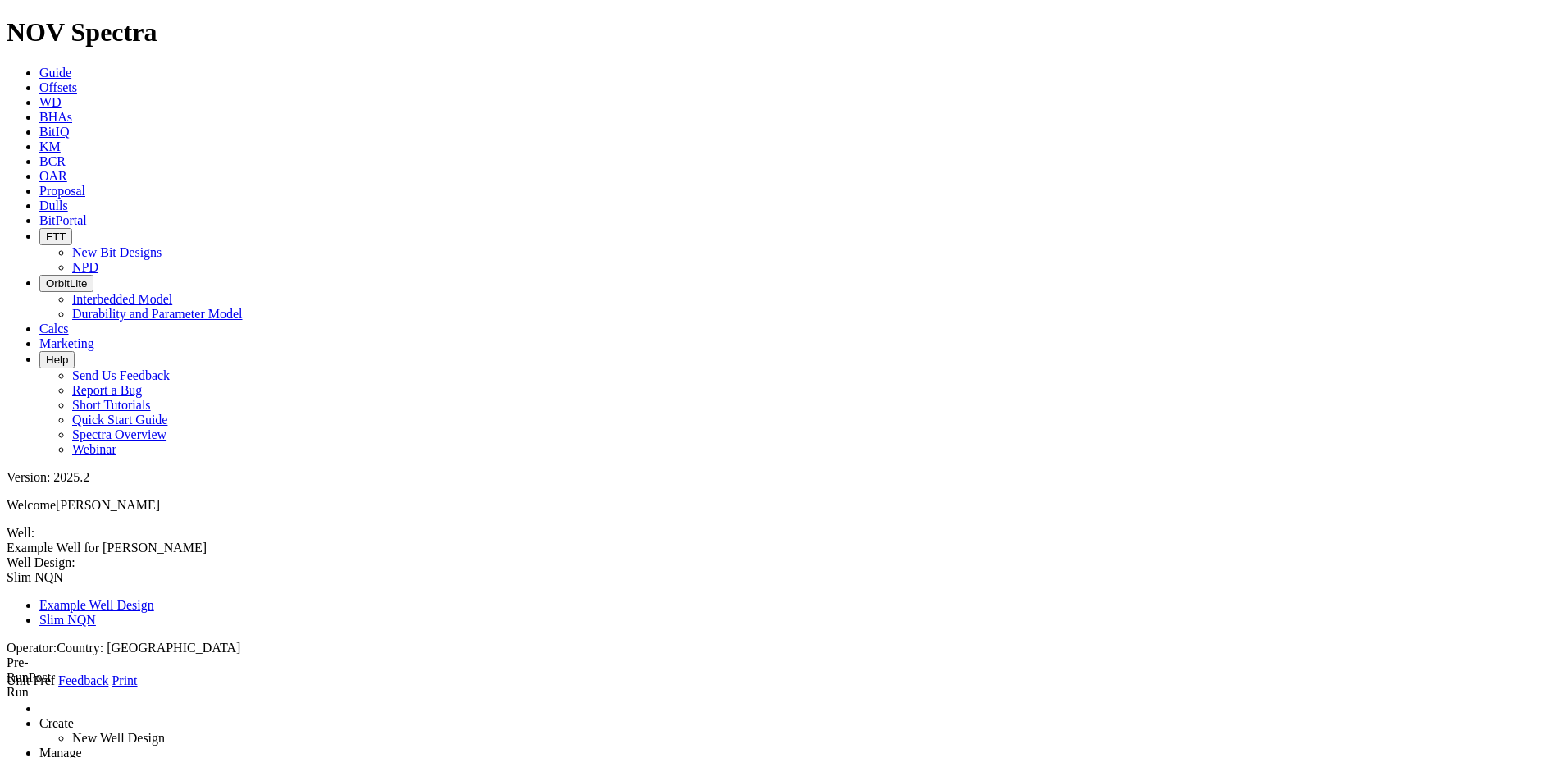
type input "0"
select select "object:355"
type input "Mulichinco"
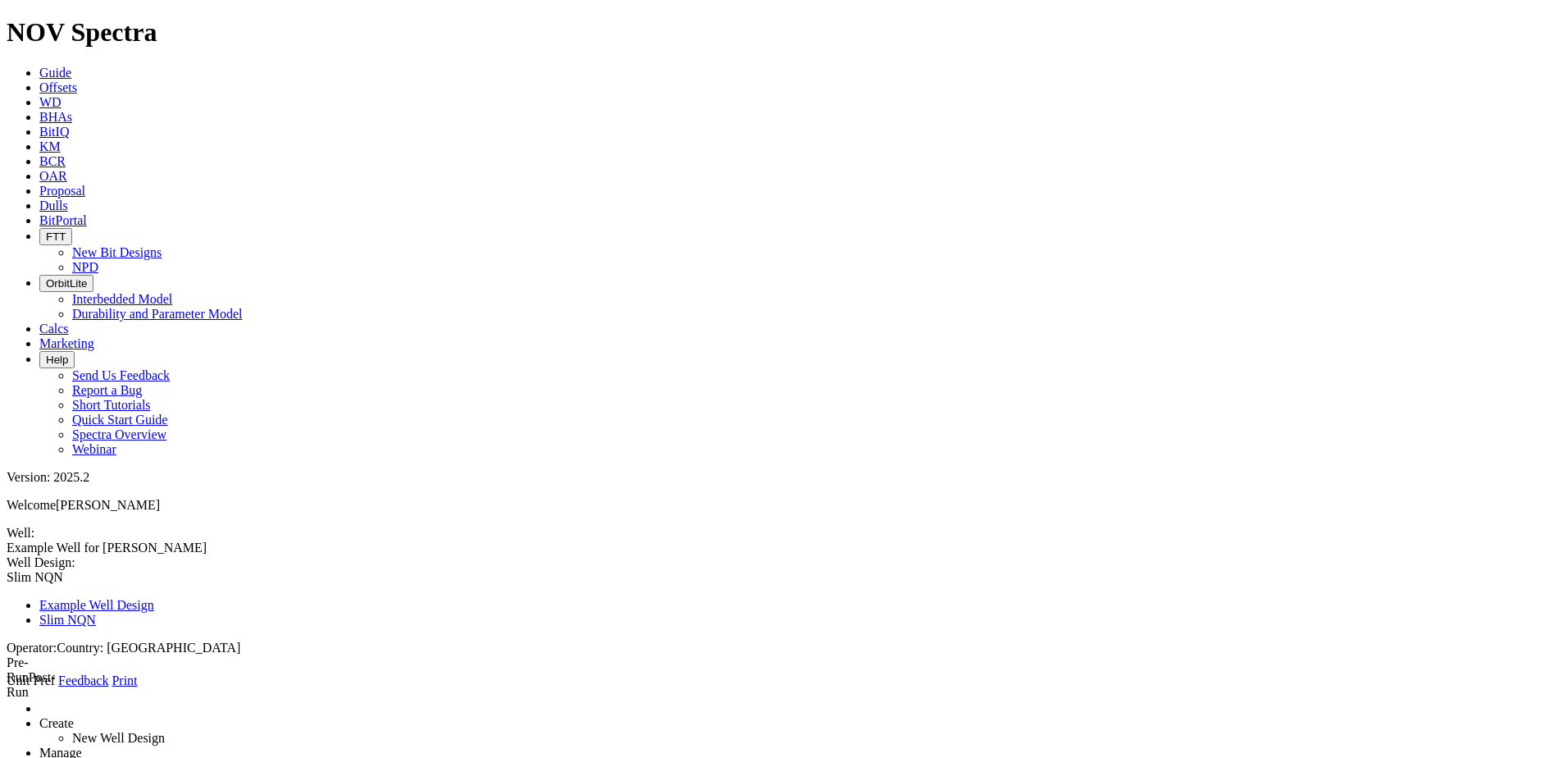
select select "object:368"
type input "1900"
type input "New Formation"
select select "object:376"
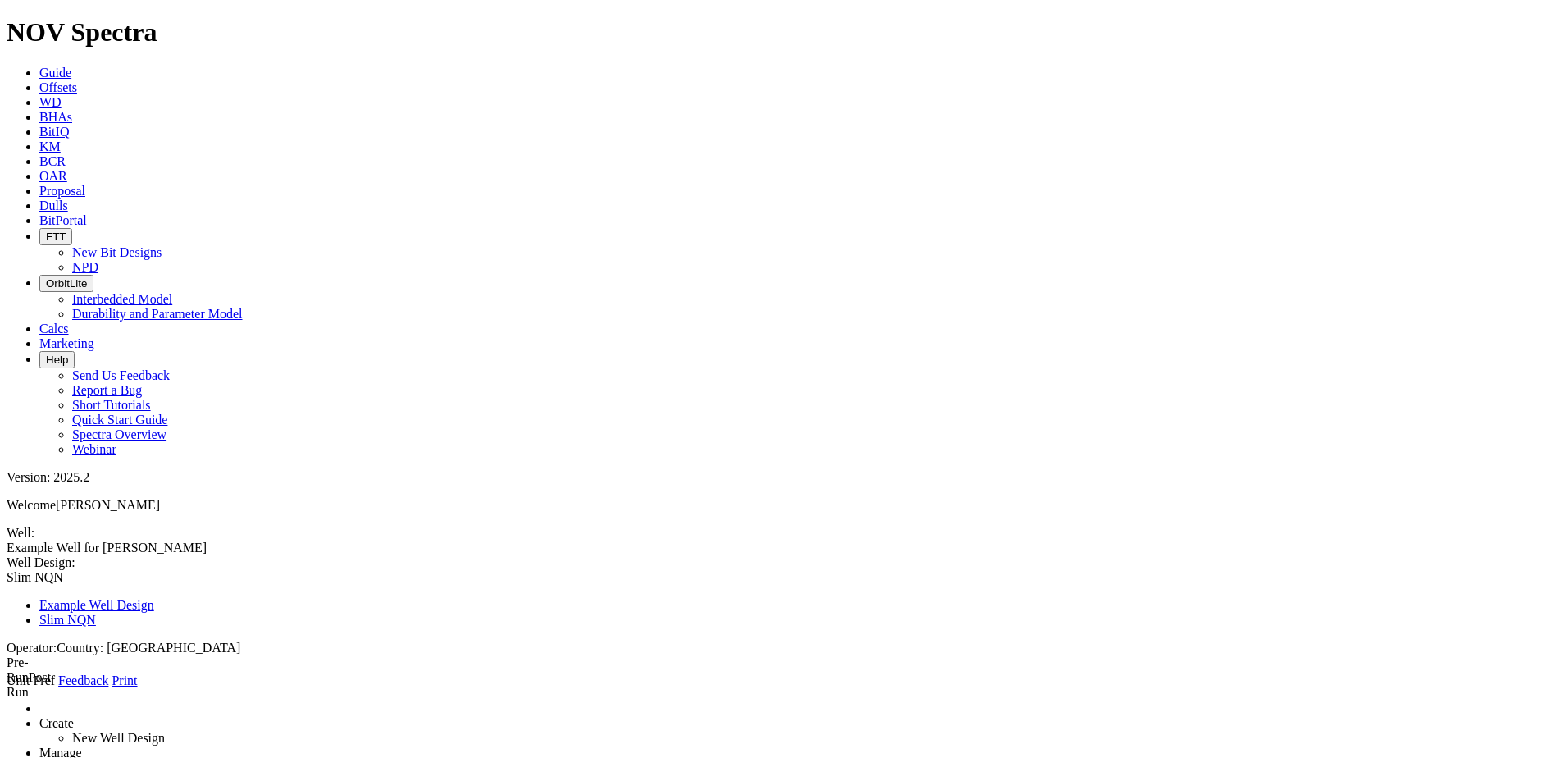
type input "2375"
type input "Quintuco"
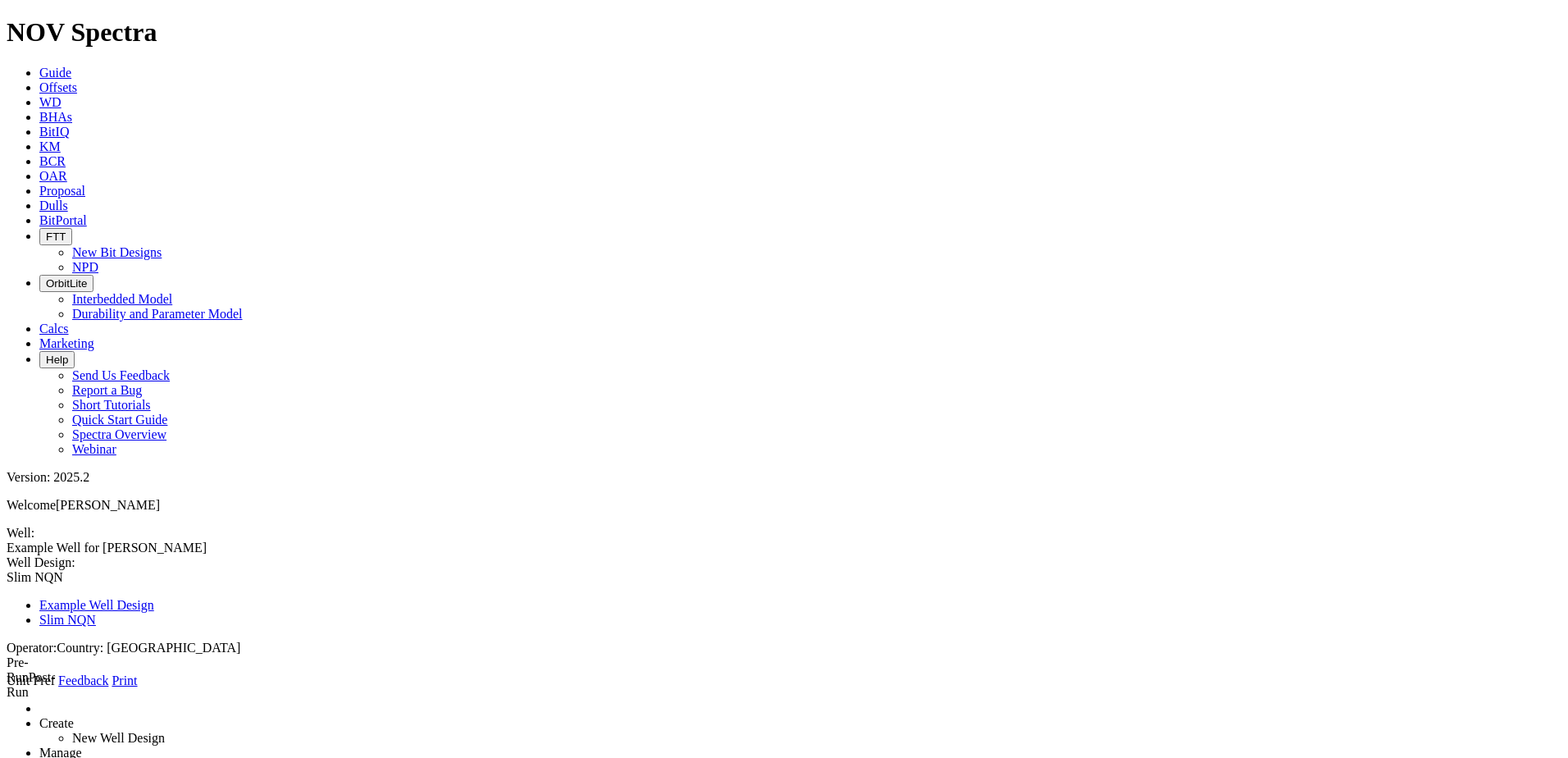
select select "object:363"
drag, startPoint x: 412, startPoint y: 377, endPoint x: 374, endPoint y: 377, distance: 38.0
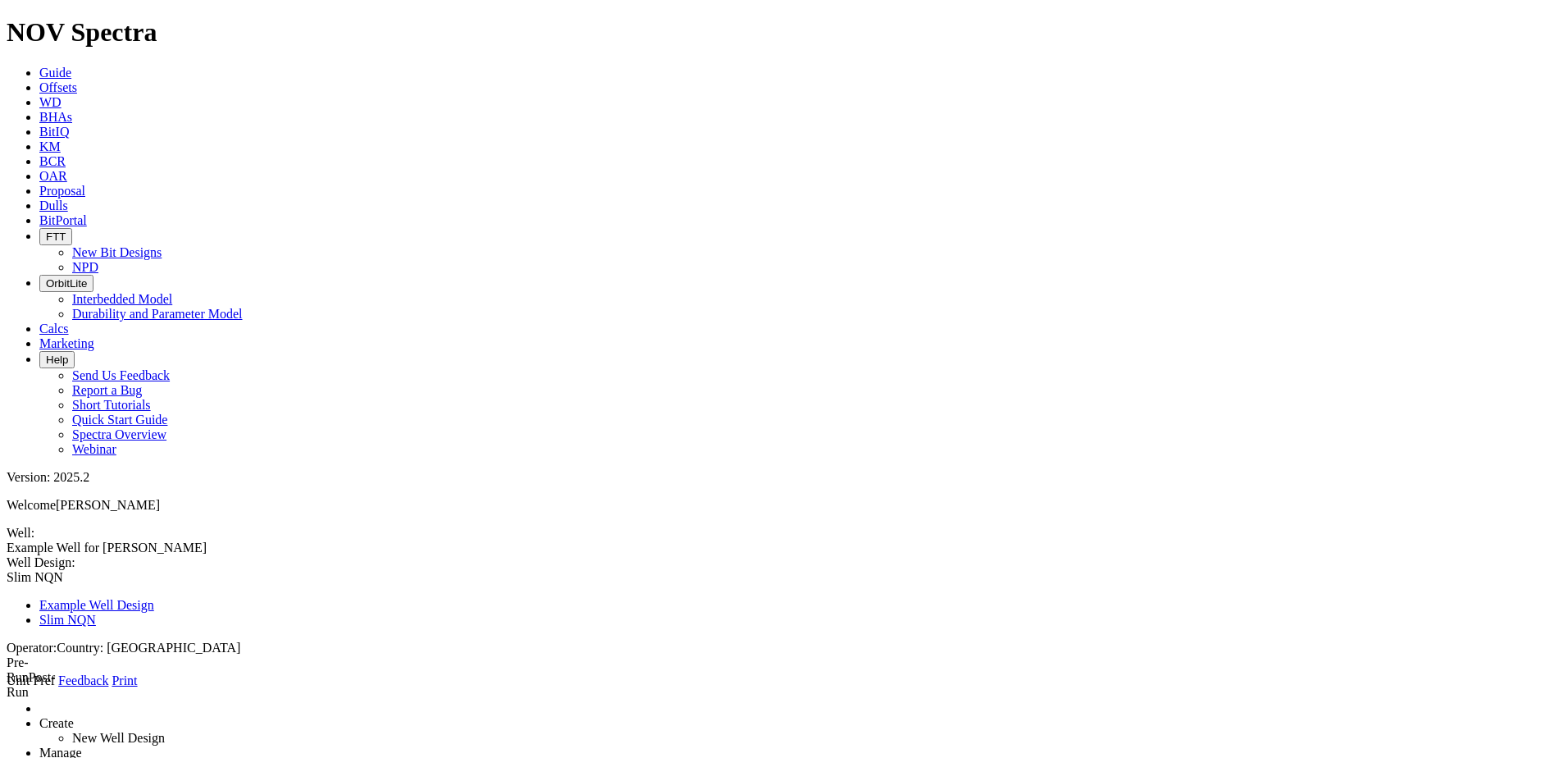
type input "2150"
select select "object:412"
type input "2150"
type input "New Formation"
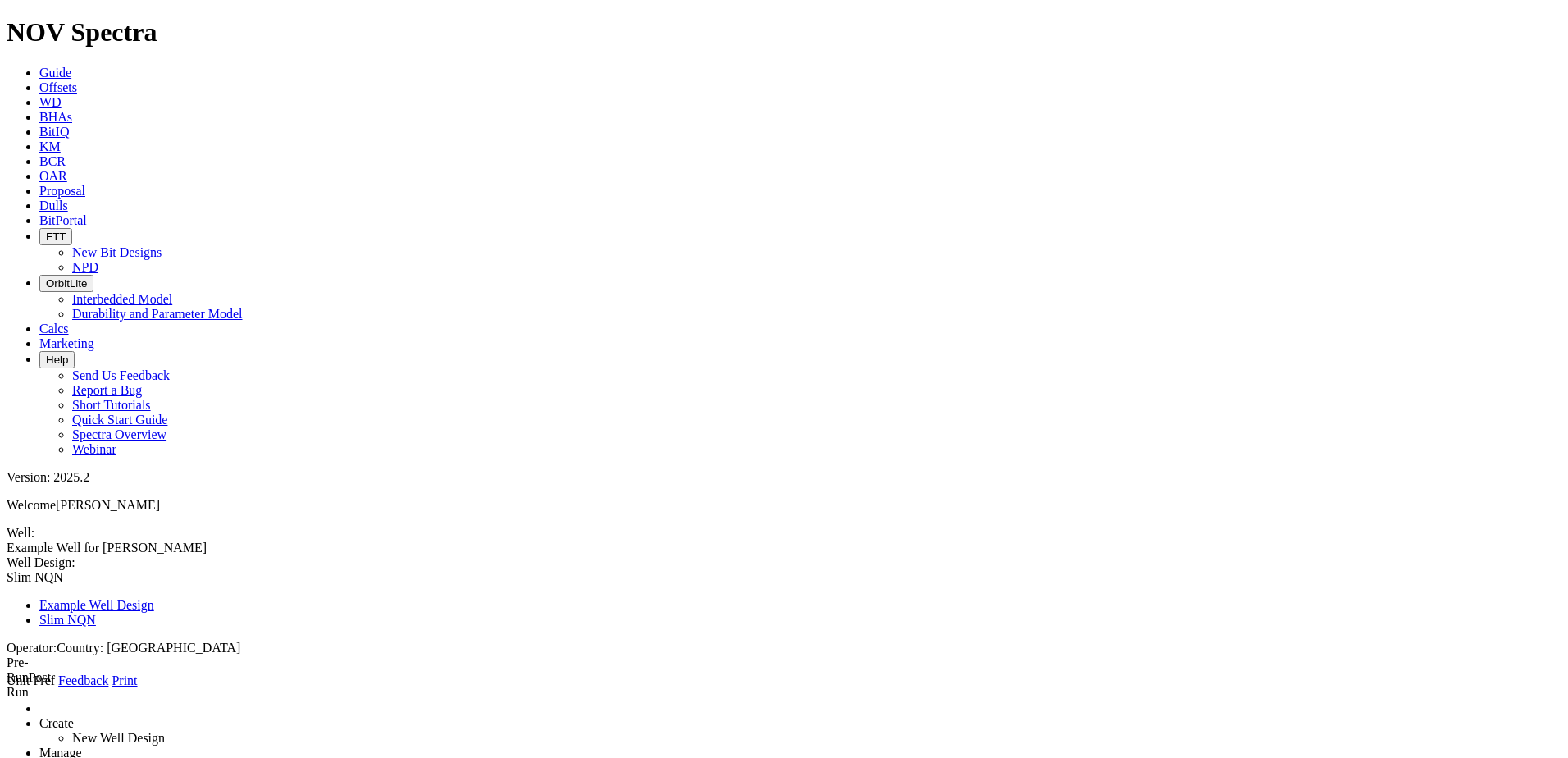
select select "object:376"
type input "2825"
drag, startPoint x: 313, startPoint y: 301, endPoint x: -51, endPoint y: 284, distance: 364.4
type input "v"
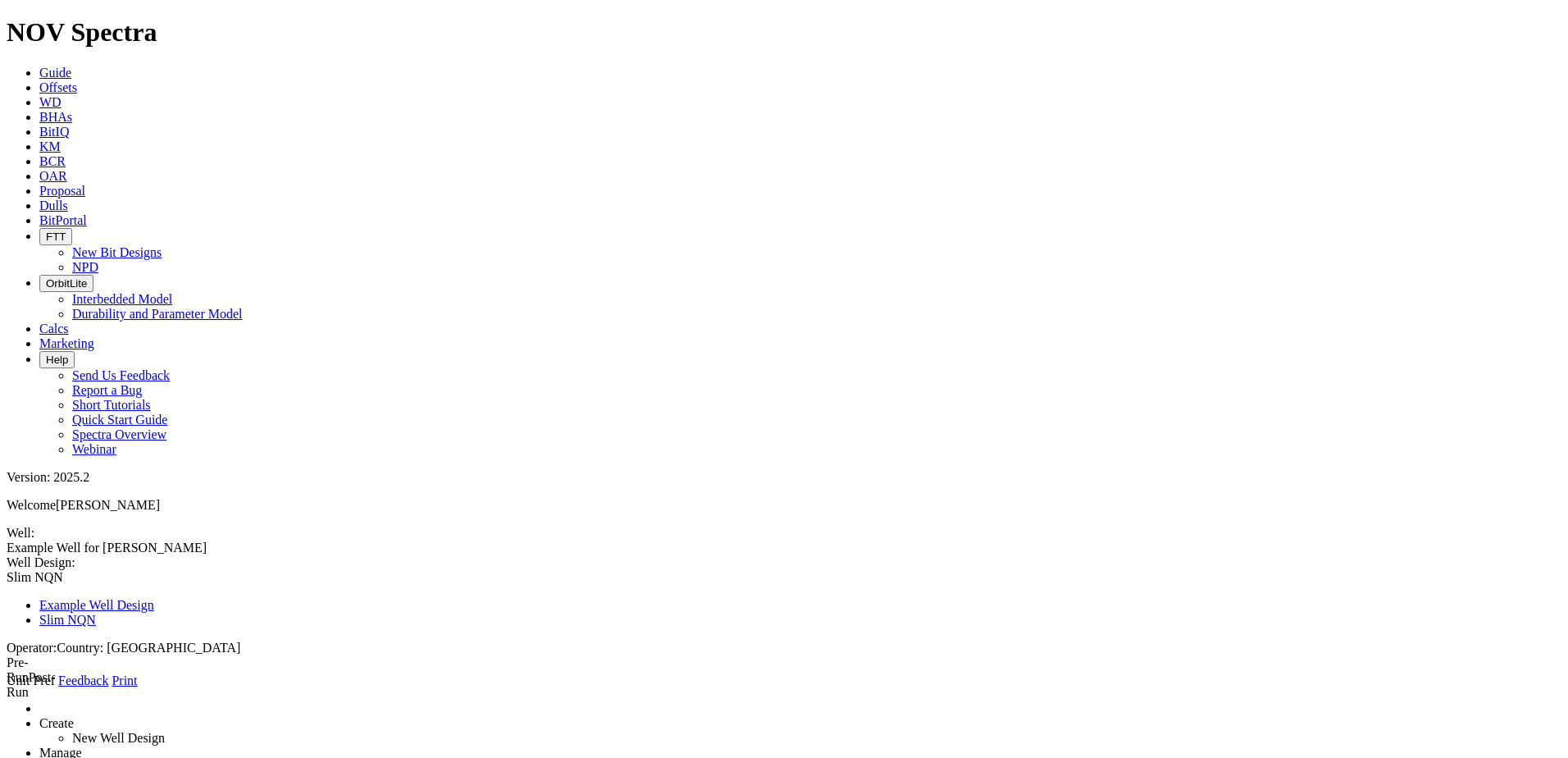
type input "[PERSON_NAME] Muerta"
select select "object:370"
drag, startPoint x: 433, startPoint y: 379, endPoint x: 266, endPoint y: 372, distance: 167.1
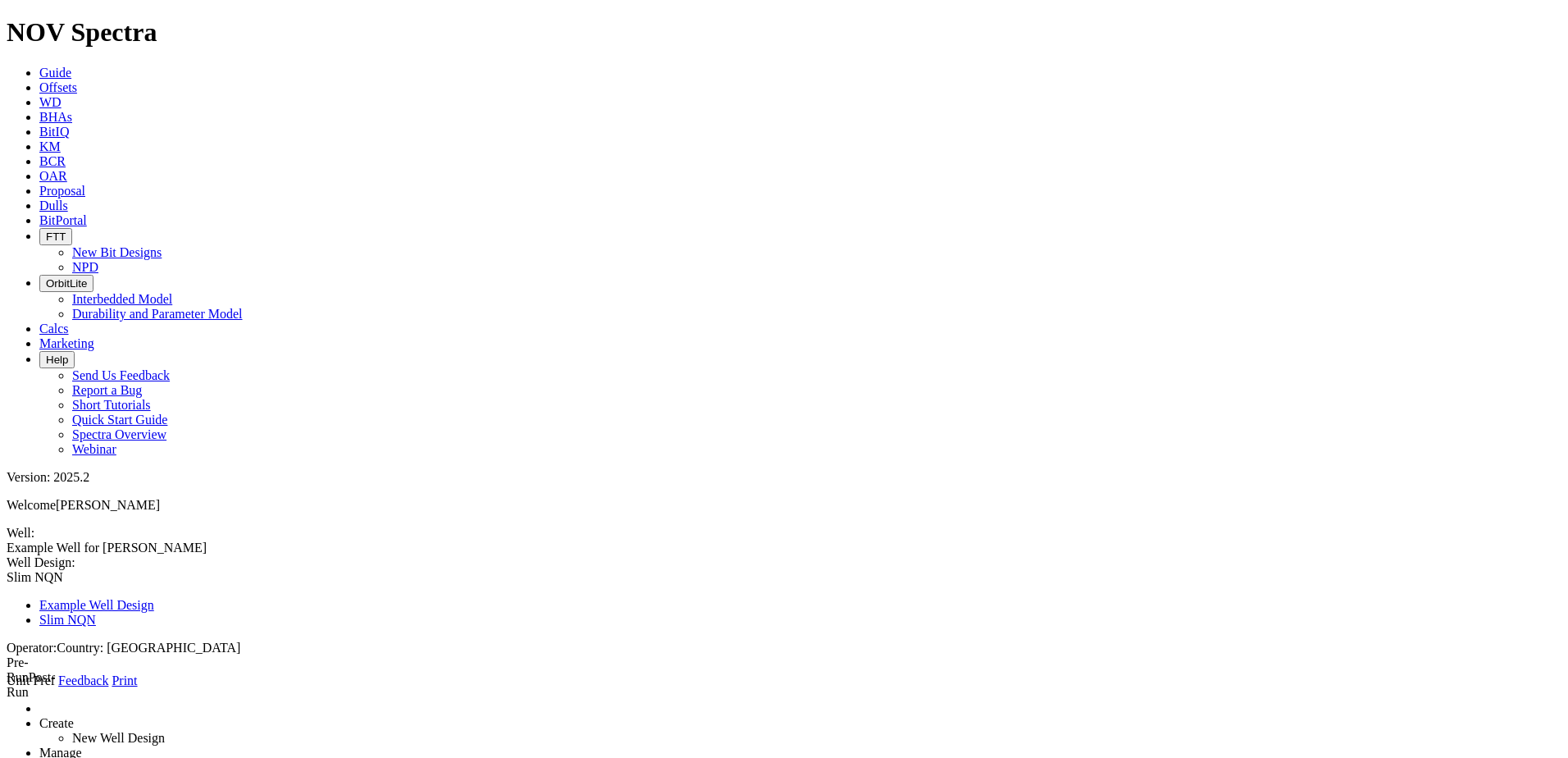
drag, startPoint x: 370, startPoint y: 204, endPoint x: 425, endPoint y: 221, distance: 57.6
drag, startPoint x: 421, startPoint y: 377, endPoint x: 370, endPoint y: 378, distance: 51.0
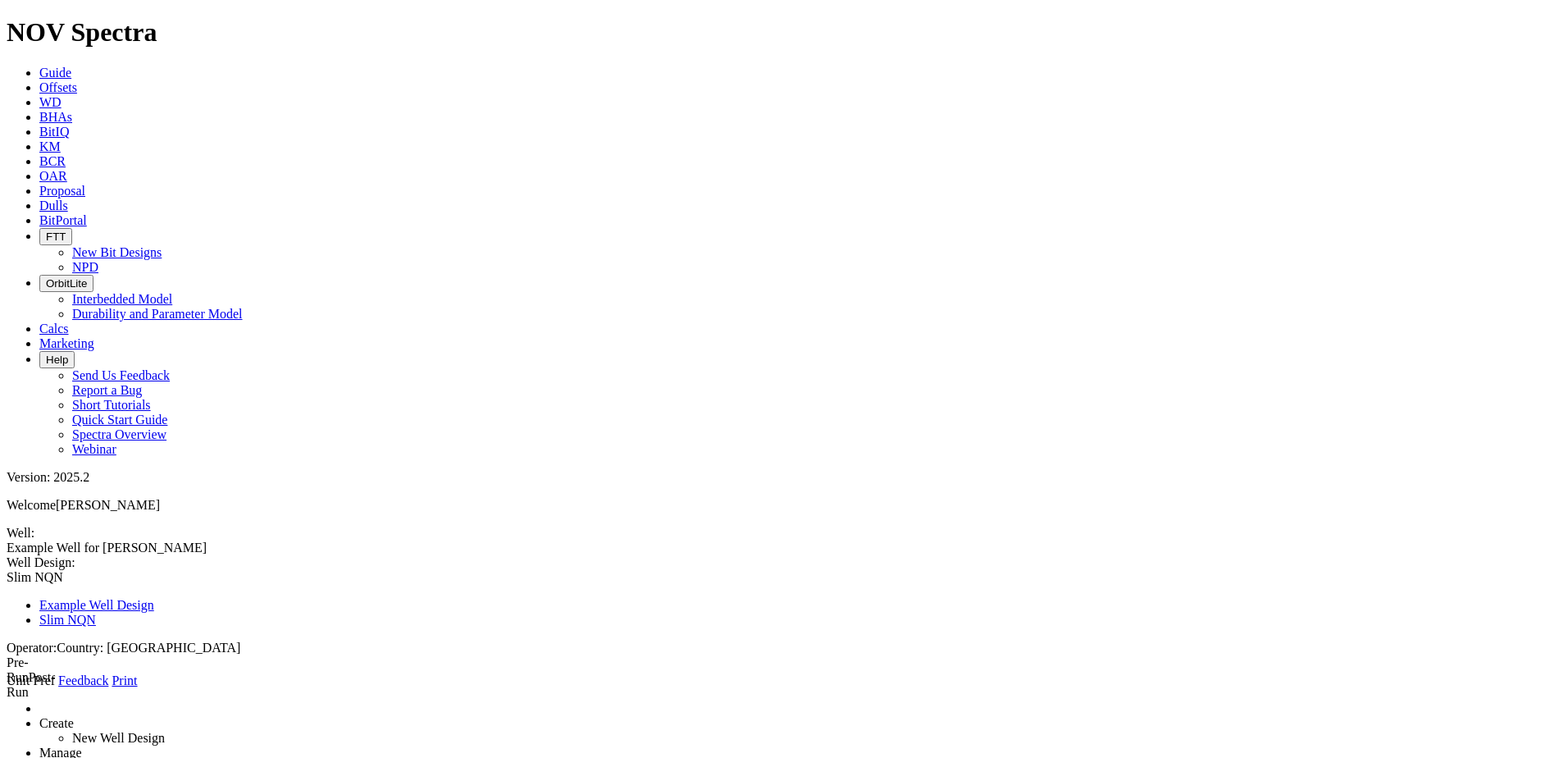
select select "object:412"
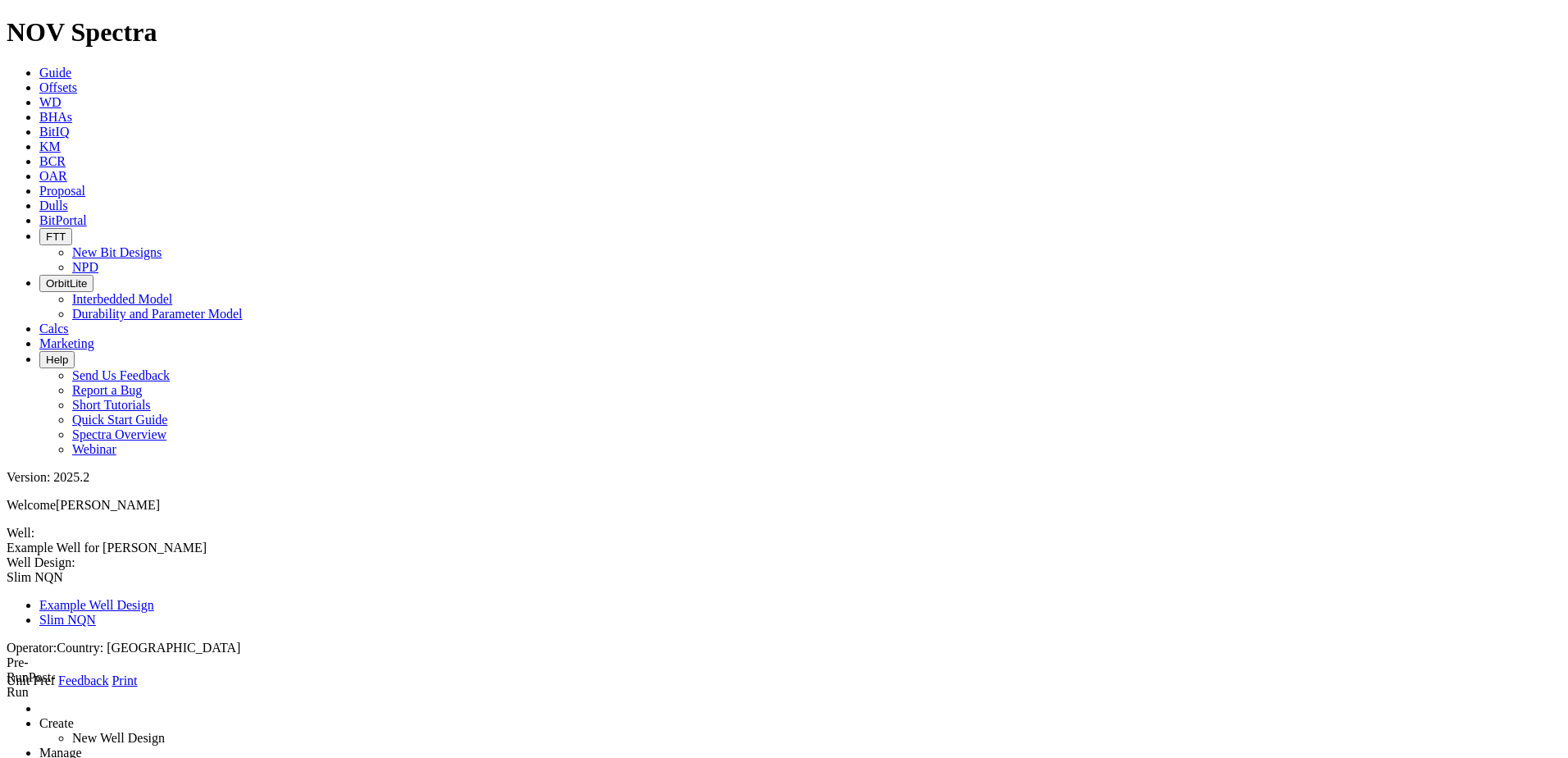
drag, startPoint x: 1393, startPoint y: 506, endPoint x: 1314, endPoint y: 509, distance: 79.1
select select "number:3"
type input "0"
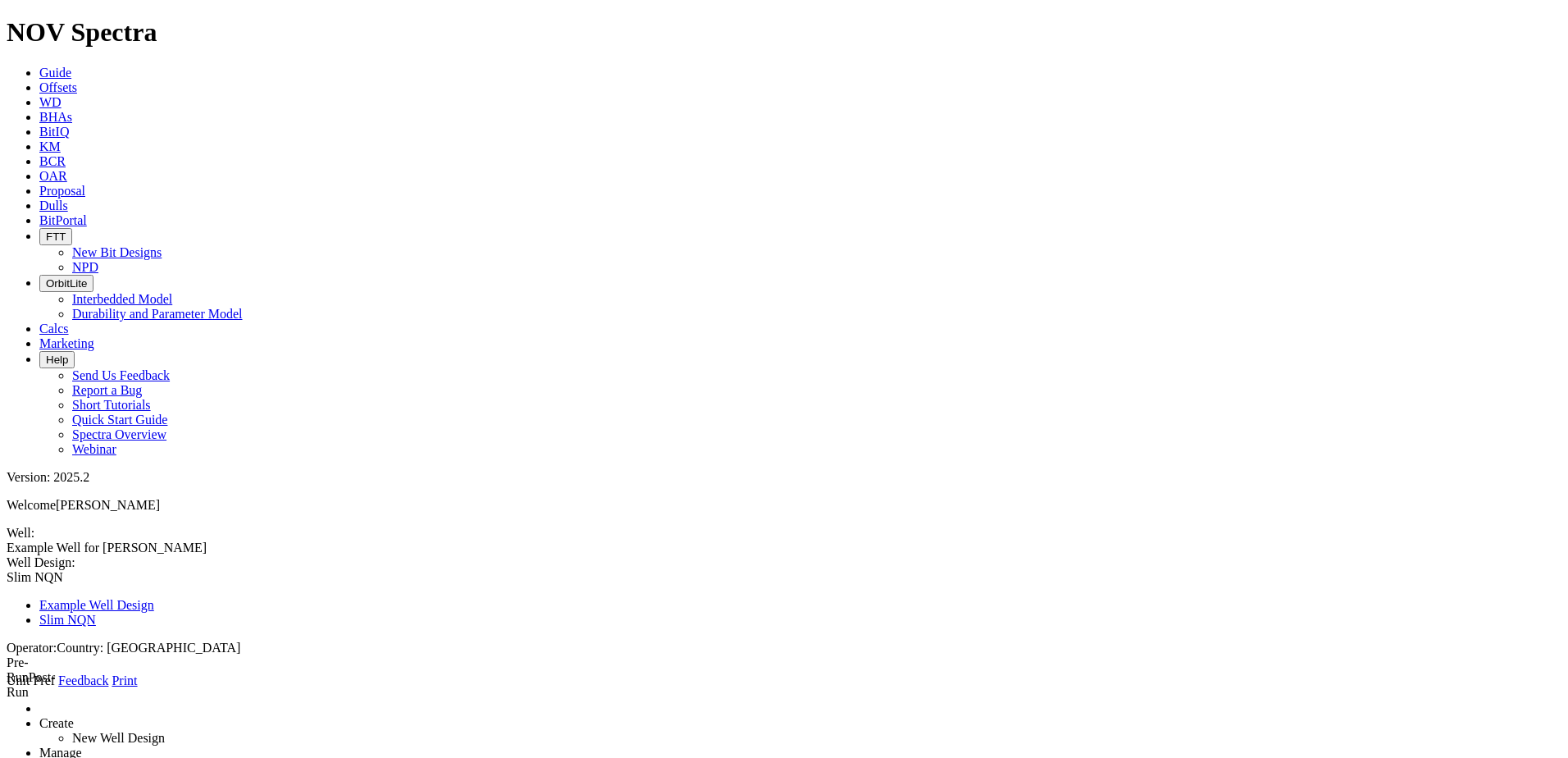
type input "371"
type input "0"
type input "12"
type input "12.25"
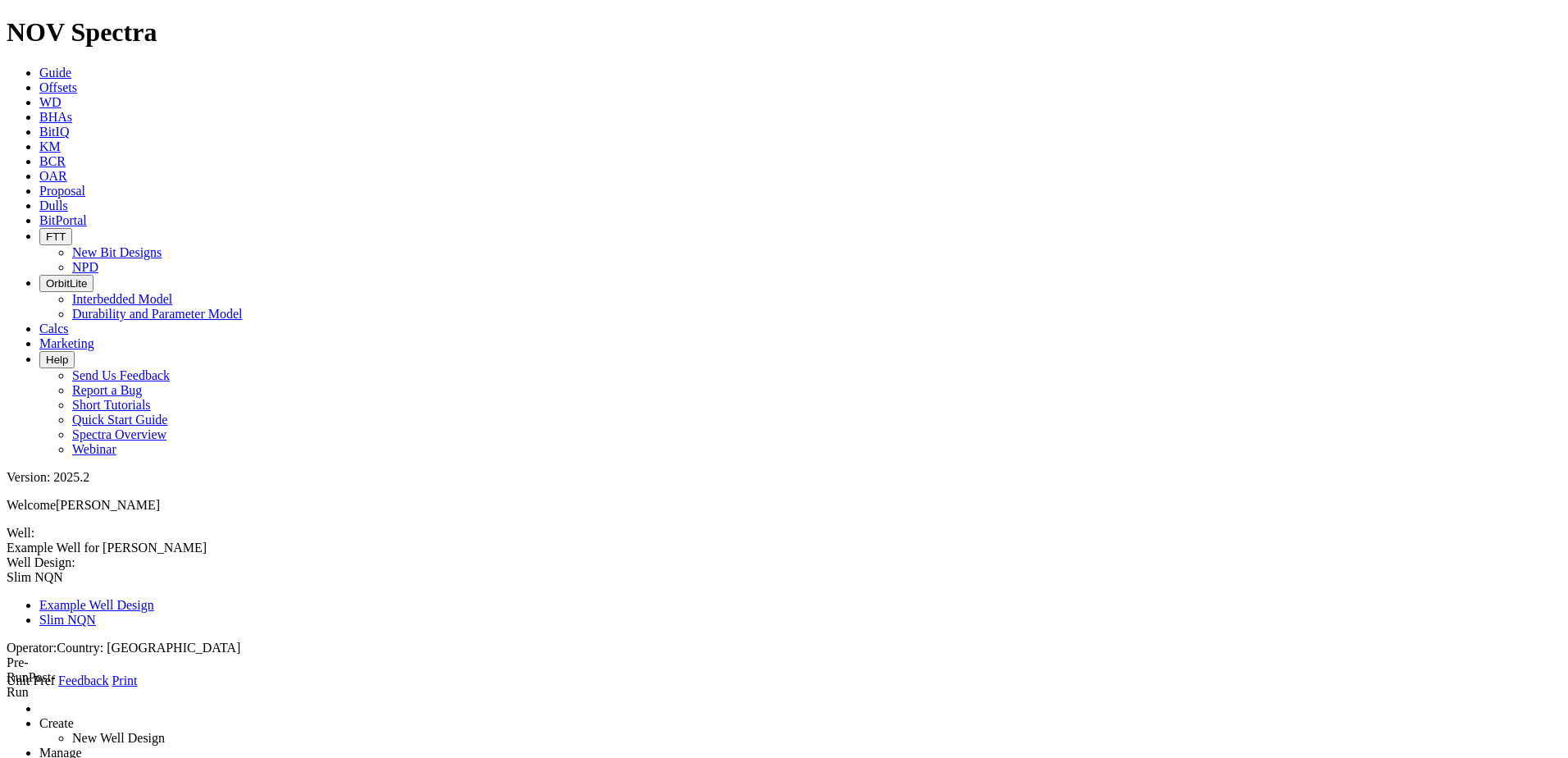
type input "650"
drag, startPoint x: 425, startPoint y: 339, endPoint x: 362, endPoint y: 340, distance: 63.0
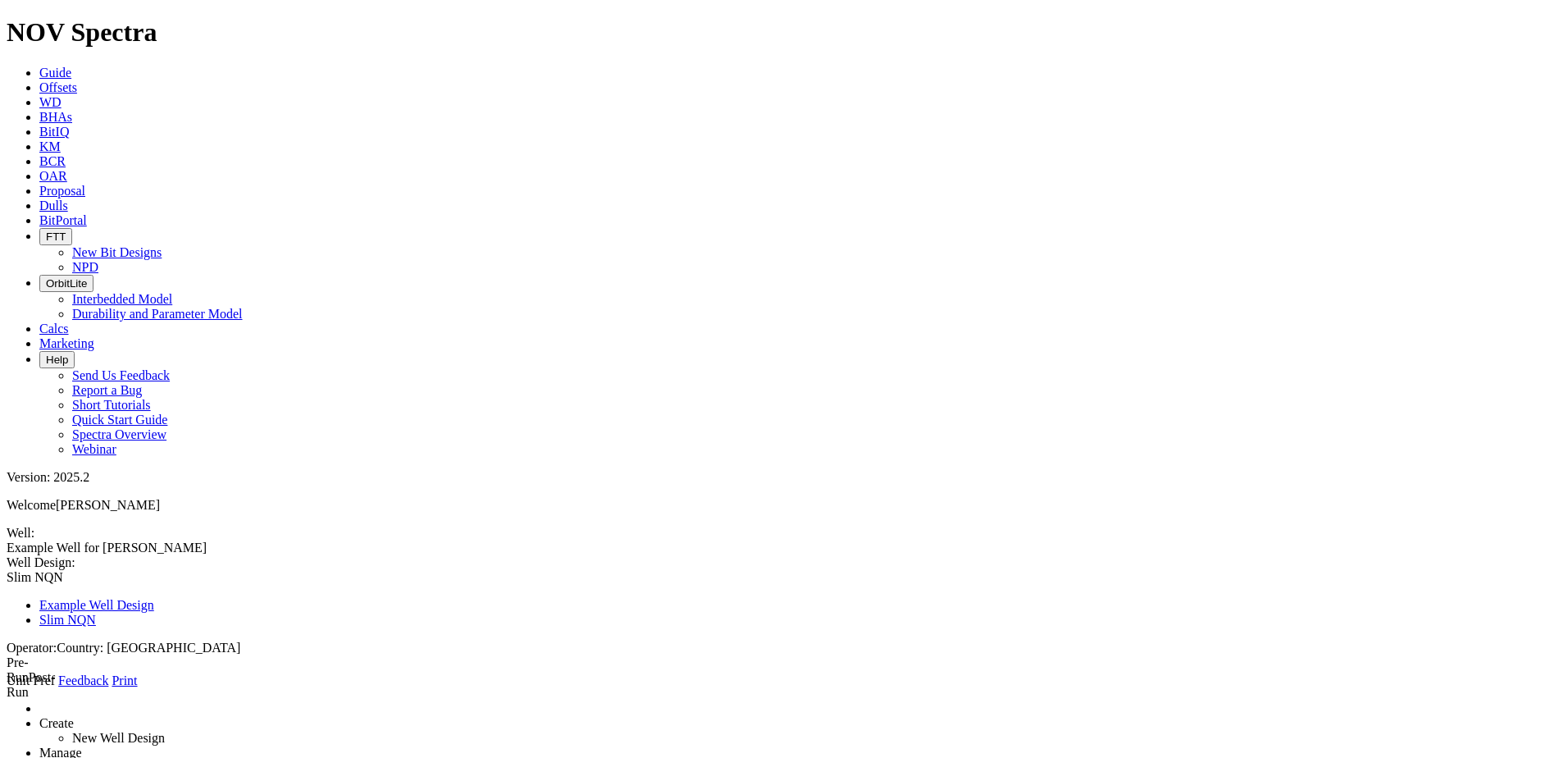
type input "650"
select select "number:9.625"
type input "8.90675"
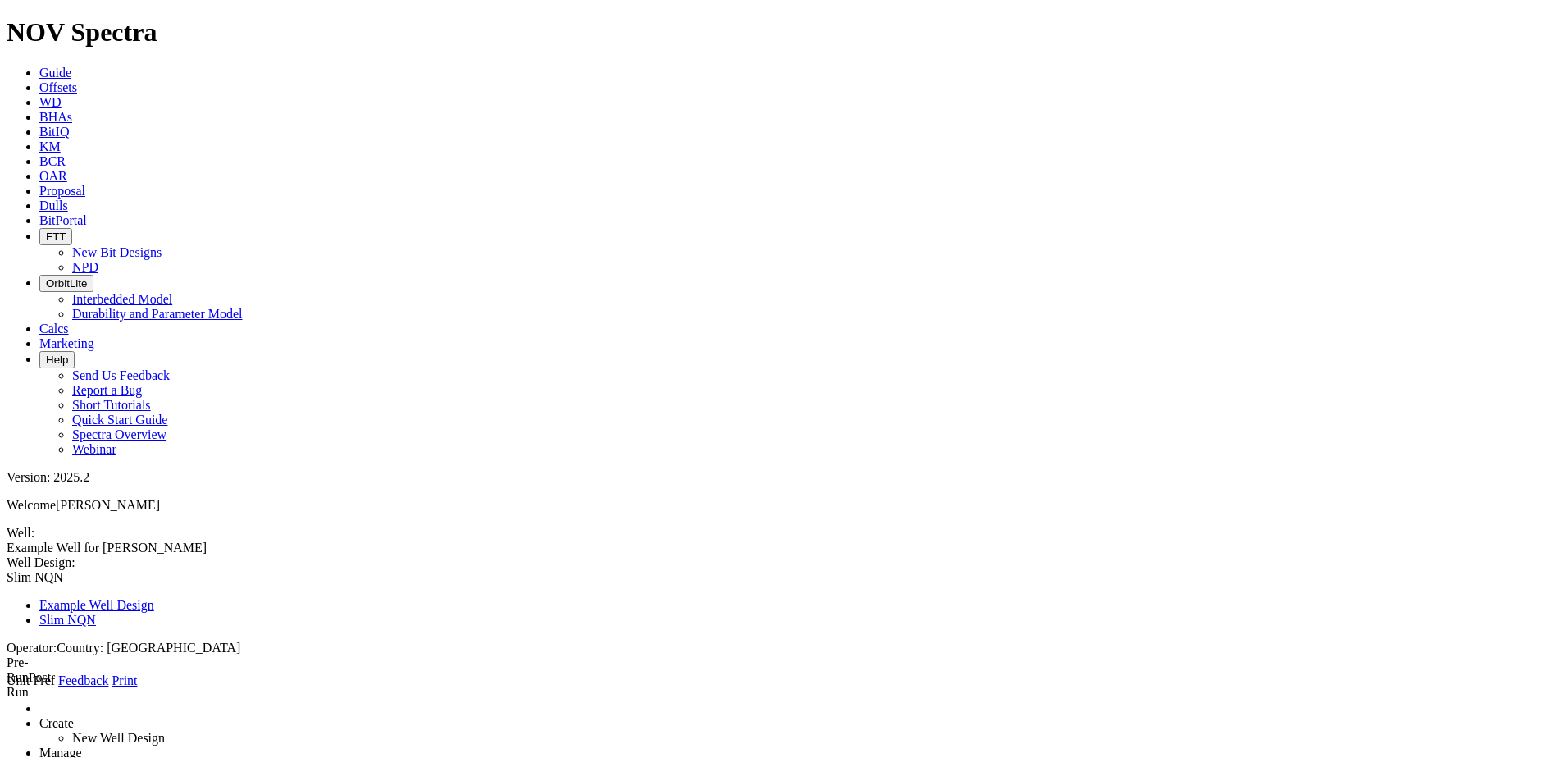
select select "number:8.921"
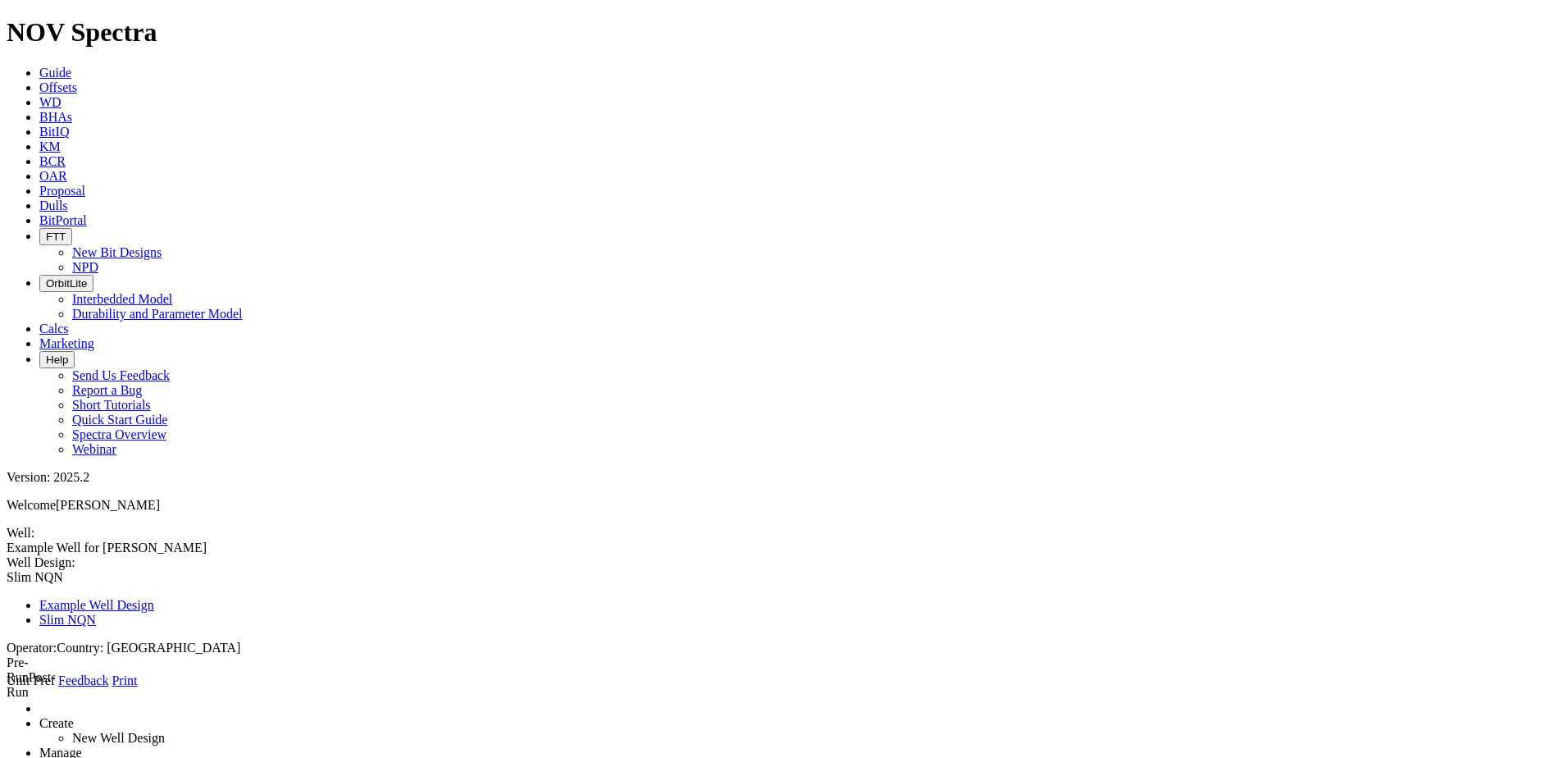
type input "8.76475"
select select "number:9.063"
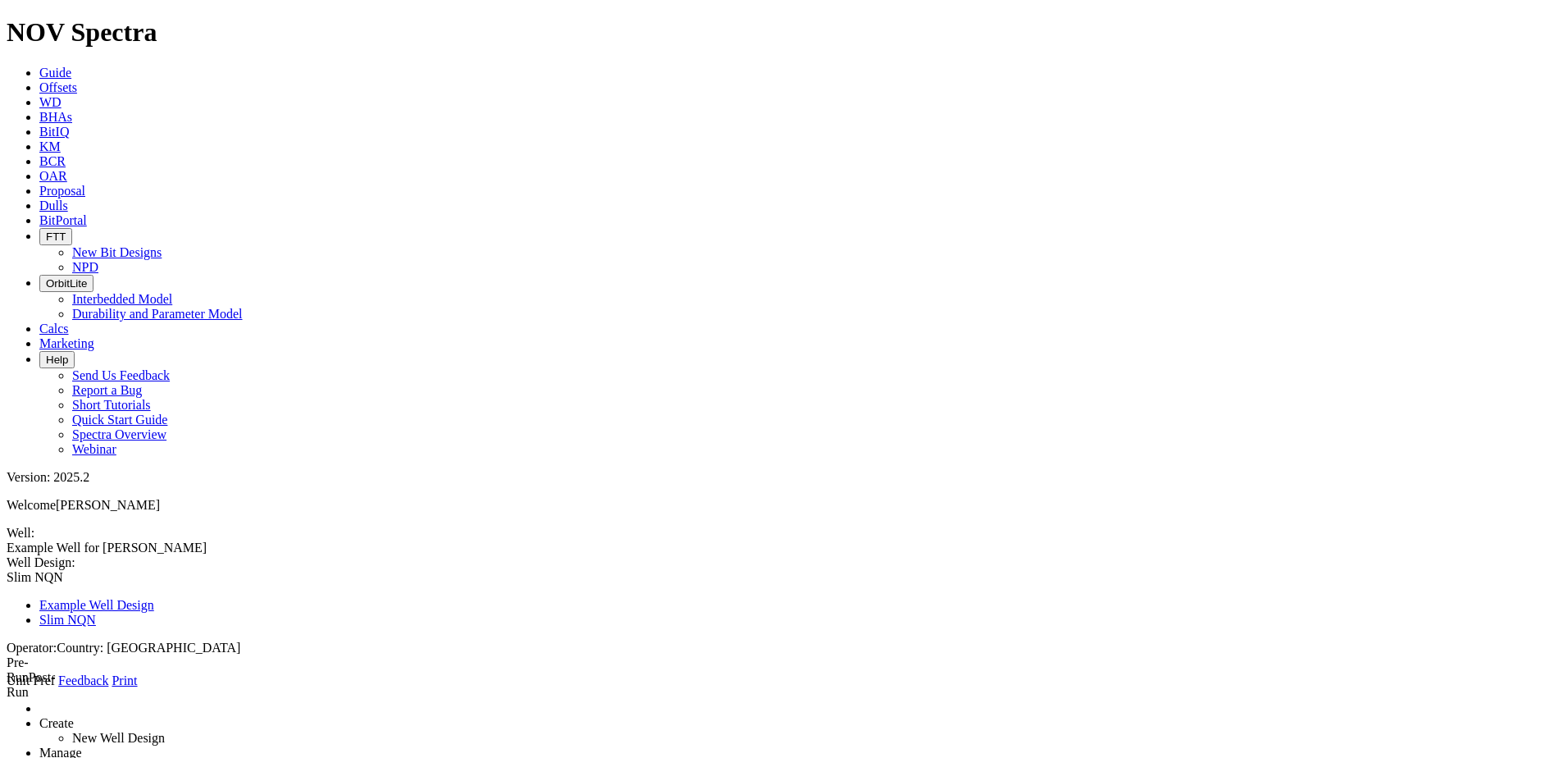
type input "8.90675"
type input "[PERSON_NAME] Muerta"
select select "object:412"
select select "object:370"
type input "2825"
